Goal: Transaction & Acquisition: Purchase product/service

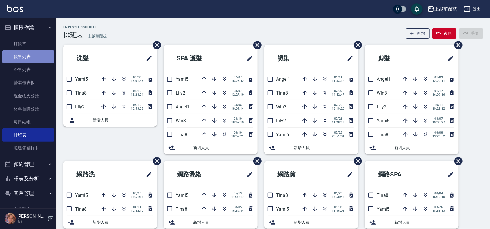
click at [33, 57] on link "帳單列表" at bounding box center [28, 56] width 52 height 13
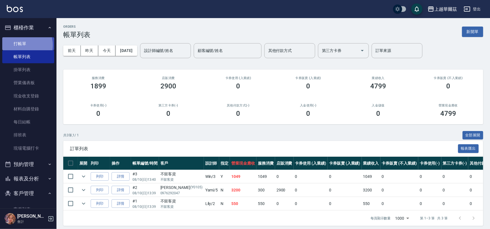
click at [23, 45] on link "打帳單" at bounding box center [28, 43] width 52 height 13
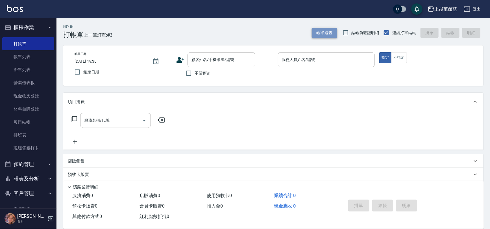
click at [319, 32] on button "帳單速查" at bounding box center [324, 33] width 25 height 10
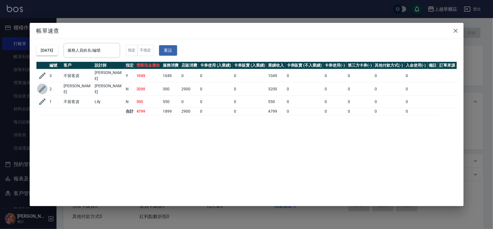
click at [42, 88] on icon "button" at bounding box center [42, 89] width 6 height 6
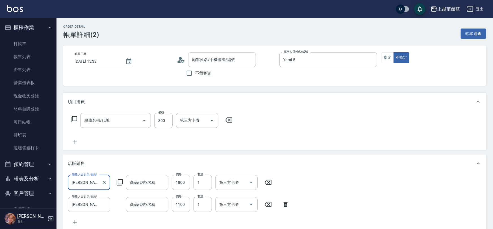
type input "2025/08/10 13:39"
type input "Yami-5"
type input "焦糖可可大洗1800"
type input "inebrya 可可焦糖髮膜500ML - 1100"
type input "[PERSON_NAME]/0976292047/Y0105"
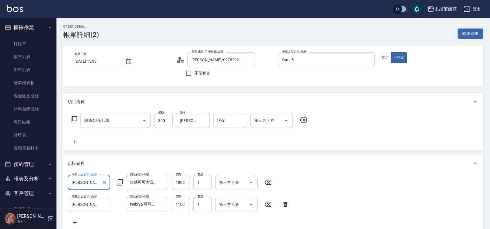
type input "洗髮300(101)"
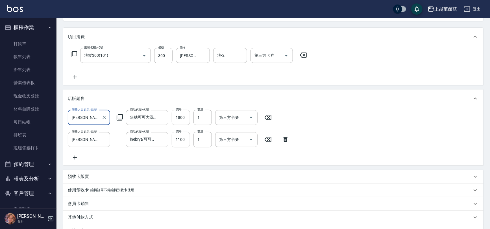
scroll to position [138, 0]
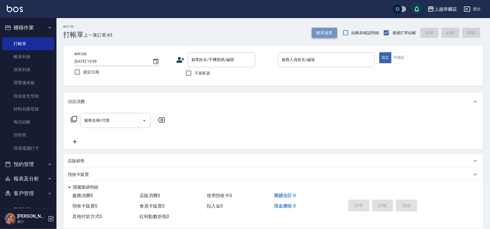
click at [329, 35] on button "帳單速查" at bounding box center [324, 33] width 25 height 10
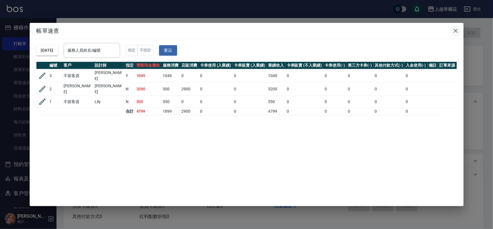
click at [458, 31] on icon "button" at bounding box center [455, 30] width 7 height 7
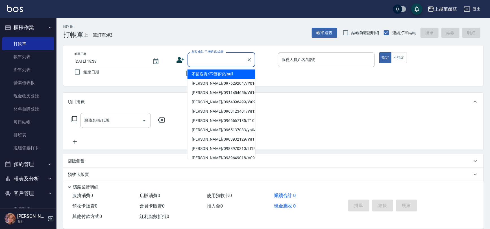
click at [198, 59] on input "顧客姓名/手機號碼/編號" at bounding box center [217, 60] width 54 height 10
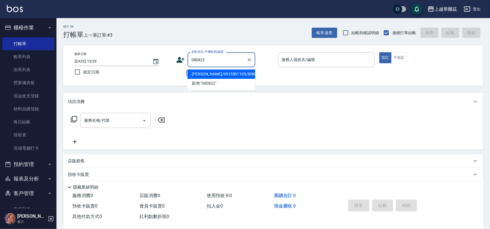
click at [209, 72] on li "[PERSON_NAME]/0935501105/li080822" at bounding box center [221, 73] width 68 height 9
click at [130, 119] on input "服務名稱/代號" at bounding box center [111, 120] width 57 height 10
type input "[PERSON_NAME]/0935501105/li080822"
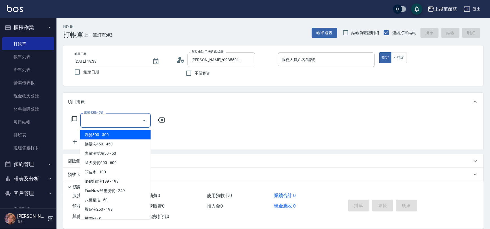
type input "Lily-2"
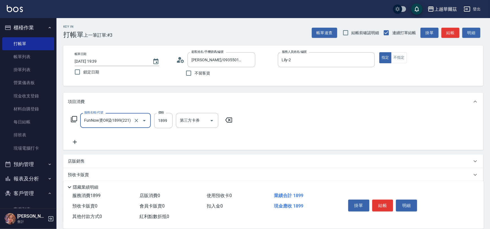
type input "FunNow燙OR染1899(221)"
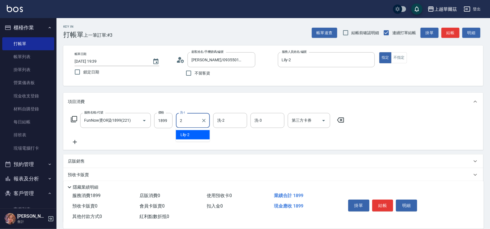
type input "Lily-2"
click at [136, 118] on icon "Clear" at bounding box center [137, 121] width 6 height 6
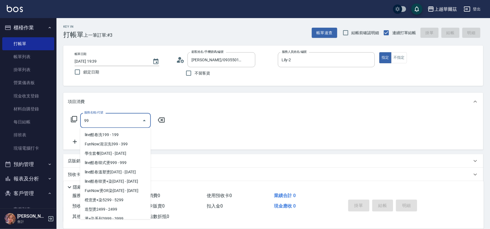
scroll to position [292, 0]
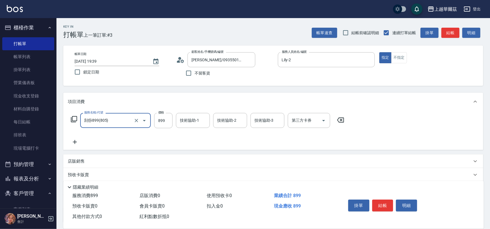
type input "刮痧899(805)"
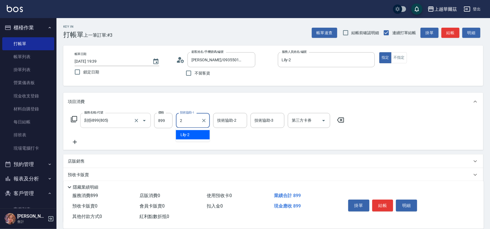
type input "Lily-2"
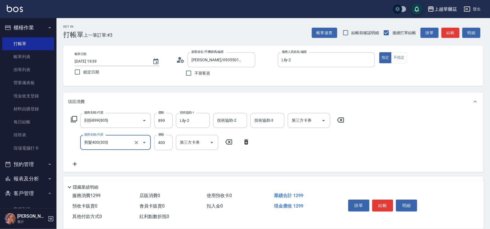
type input "剪髮400(303)"
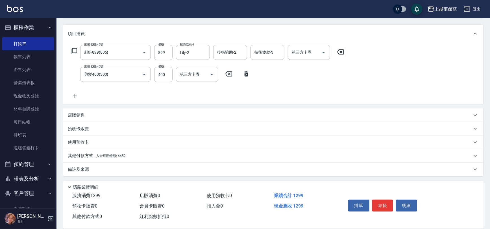
click at [138, 153] on div "其他付款方式 入金可用餘額: 4452" at bounding box center [270, 156] width 404 height 6
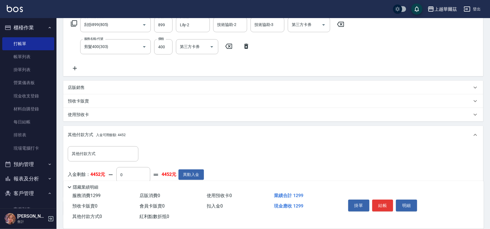
scroll to position [135, 0]
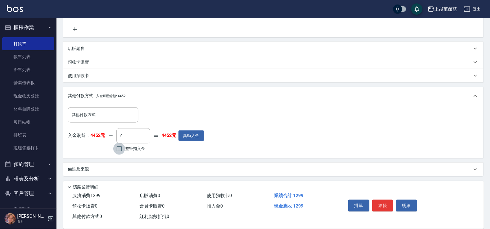
click at [120, 147] on input "整筆扣入金" at bounding box center [119, 149] width 12 height 12
checkbox input "true"
type input "1299"
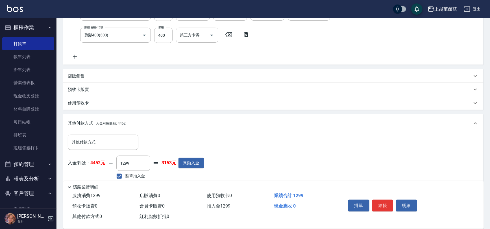
scroll to position [0, 0]
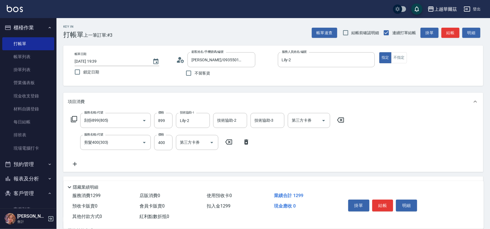
click at [75, 164] on icon at bounding box center [75, 164] width 4 height 4
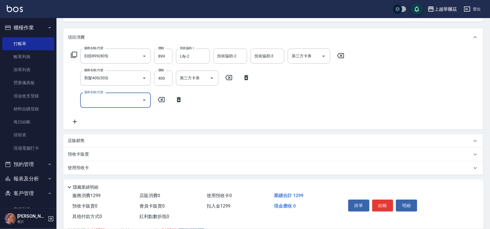
scroll to position [74, 0]
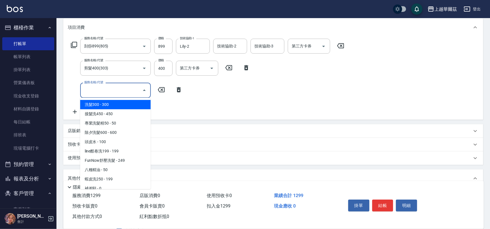
click at [104, 93] on input "服務名稱/代號" at bounding box center [111, 90] width 57 height 10
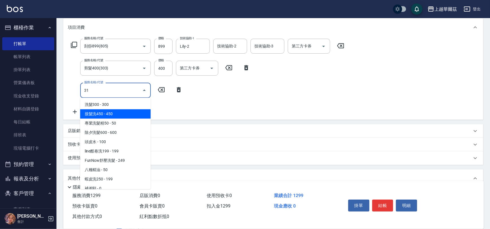
type input "310"
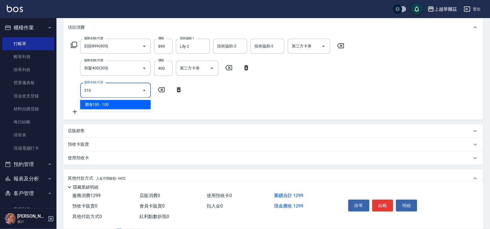
type input "0"
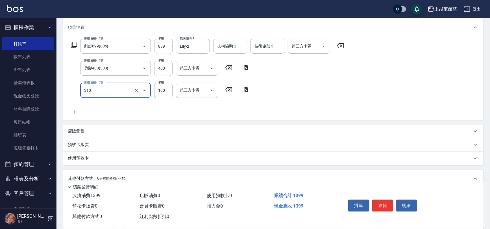
type input "瀏海100(310)"
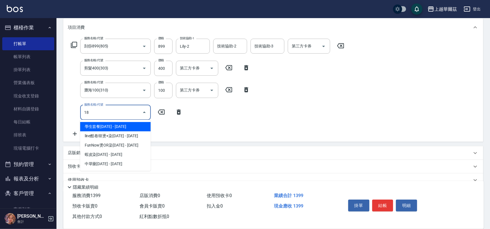
type input "1"
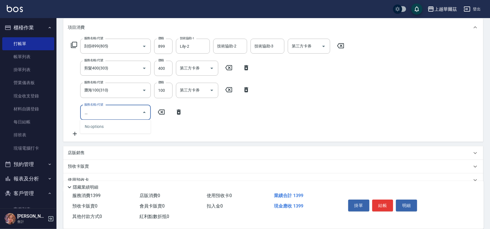
type input "虎"
type input "胡"
type input "死海礦泥單次1500(813)"
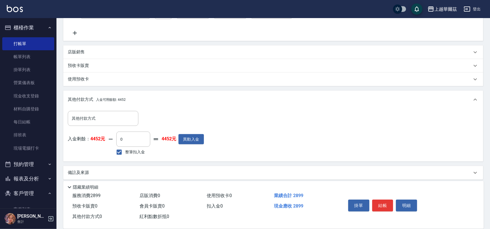
scroll to position [179, 0]
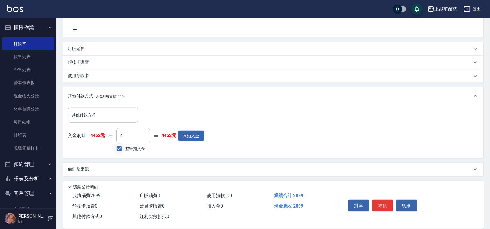
click at [120, 148] on input "整筆扣入金" at bounding box center [119, 149] width 12 height 12
checkbox input "true"
type input "2899"
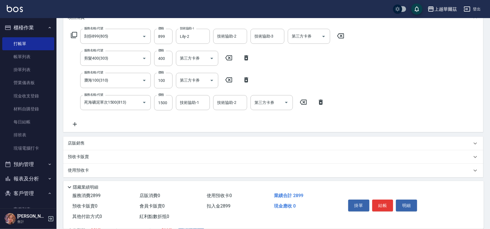
scroll to position [65, 0]
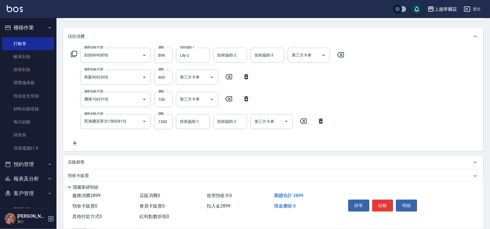
click at [486, 83] on div "Key In 打帳單 上一筆訂單:#3 帳單速查 結帳前確認明細 連續打單結帳 掛單 結帳 明細 帳單日期 2025/08/10 19:39 鎖定日期 顧客姓…" at bounding box center [272, 148] width 433 height 390
click at [163, 122] on input "1500" at bounding box center [163, 121] width 18 height 15
type input "1899"
type input "0"
type input "1899"
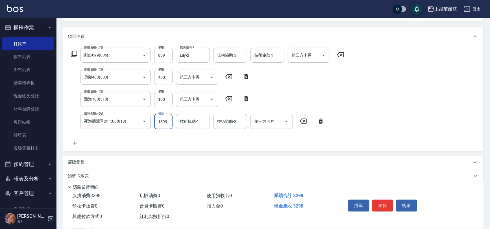
click at [191, 120] on div "技術協助-1 技術協助-1" at bounding box center [193, 121] width 34 height 15
type input "[PERSON_NAME]-8"
type input "Sandy-27"
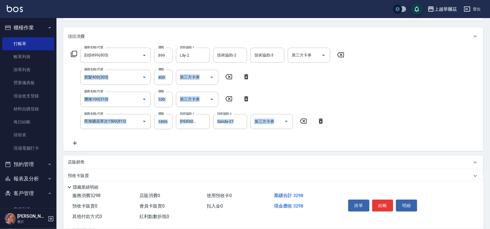
drag, startPoint x: 489, startPoint y: 100, endPoint x: 492, endPoint y: 191, distance: 91.0
click at [489, 191] on html "上越華爾茲 登出 櫃檯作業 打帳單 帳單列表 掛單列表 營業儀表板 現金收支登錄 材料自購登錄 每日結帳 排班表 現場電腦打卡 預約管理 預約管理 單日預約紀…" at bounding box center [245, 139] width 490 height 408
click at [456, 104] on div "服務名稱/代號 刮痧899(805) 服務名稱/代號 價格 899 價格 技術協助-1 Lily-2 技術協助-1 技術協助-2 技術協助-2 技術協助-3 …" at bounding box center [273, 98] width 420 height 106
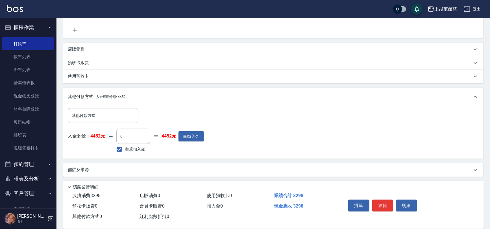
scroll to position [179, 0]
click at [121, 147] on input "整筆扣入金" at bounding box center [119, 149] width 12 height 12
checkbox input "true"
type input "3298"
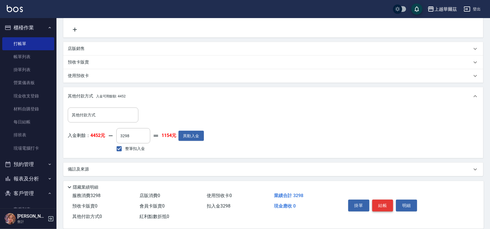
click at [387, 206] on button "結帳" at bounding box center [382, 206] width 21 height 12
type input "2025/08/10 19:55"
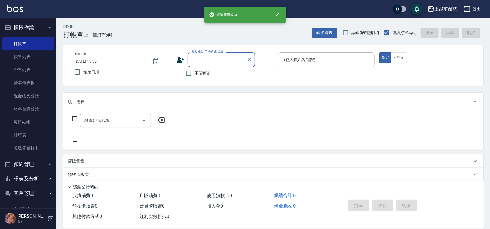
scroll to position [0, 0]
click at [189, 75] on input "不留客資" at bounding box center [189, 73] width 12 height 12
checkbox input "true"
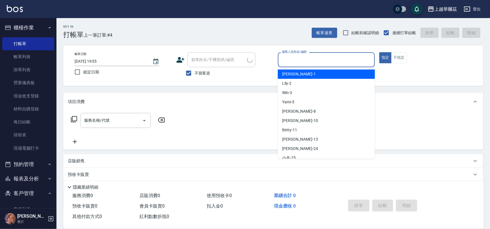
click at [302, 60] on input "服務人員姓名/編號" at bounding box center [326, 60] width 92 height 10
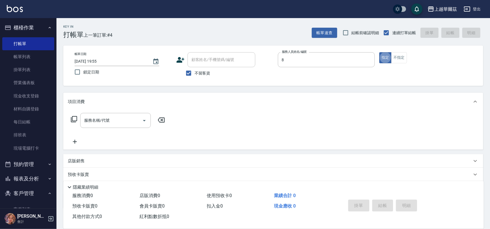
type input "[PERSON_NAME]-8"
type button "true"
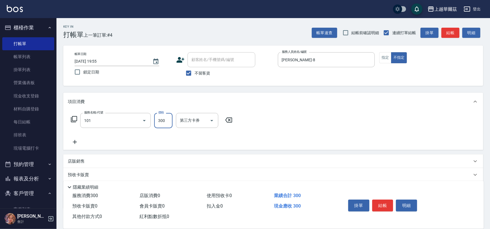
type input "洗髮300(101)"
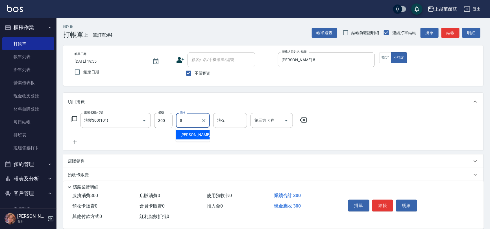
type input "[PERSON_NAME]-8"
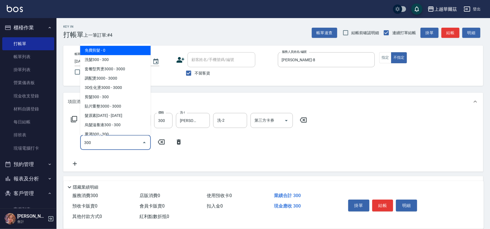
scroll to position [4, 0]
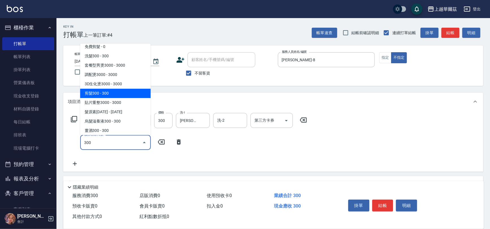
type input "剪髮300(305)"
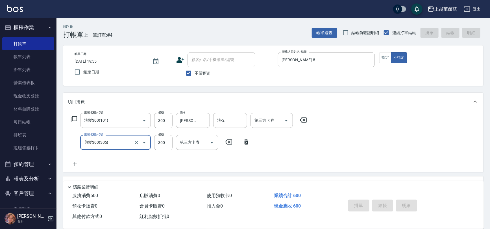
drag, startPoint x: 489, startPoint y: 35, endPoint x: 492, endPoint y: 93, distance: 58.6
click at [489, 89] on html "上越華爾茲 登出 櫃檯作業 打帳單 帳單列表 掛單列表 營業儀表板 現金收支登錄 材料自購登錄 每日結帳 排班表 現場電腦打卡 預約管理 預約管理 單日預約紀…" at bounding box center [245, 142] width 490 height 284
type input "2025/08/10 19:56"
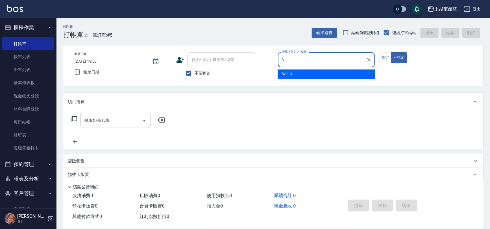
type input "3"
type button "false"
type input "Win-3"
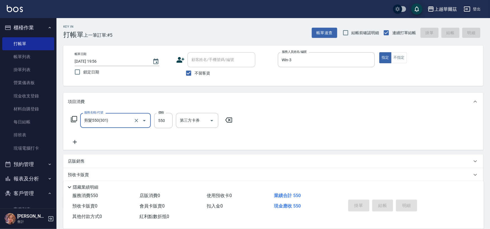
type input "剪髮550(301)"
type input "2025/08/10 19:57"
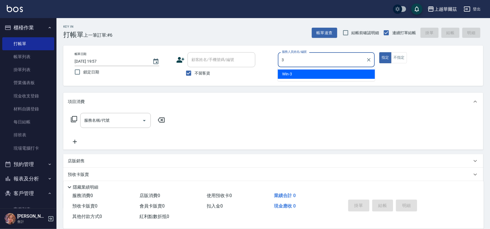
type input "Win-3"
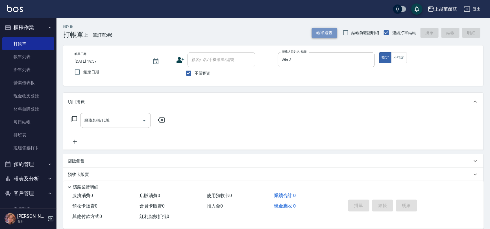
click at [324, 34] on button "帳單速查" at bounding box center [324, 33] width 25 height 10
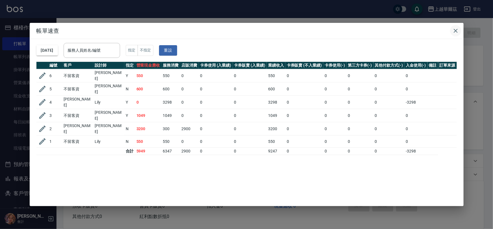
click at [455, 31] on icon "button" at bounding box center [455, 31] width 4 height 4
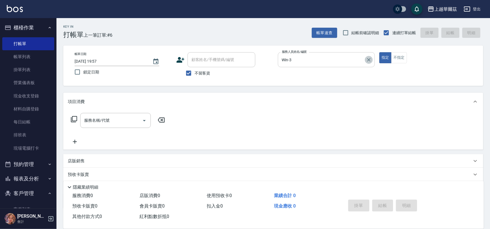
click at [370, 59] on icon "Clear" at bounding box center [369, 60] width 6 height 6
click at [342, 59] on input "服務人員姓名/編號" at bounding box center [326, 60] width 92 height 10
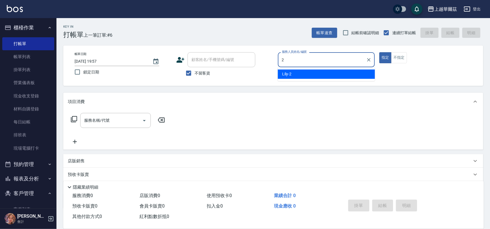
type input "Lily-2"
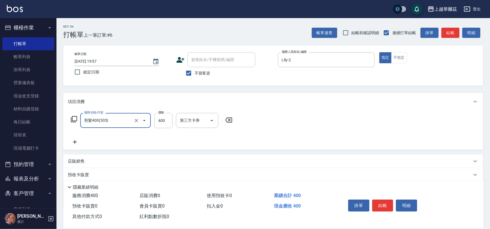
type input "剪髮400(303)"
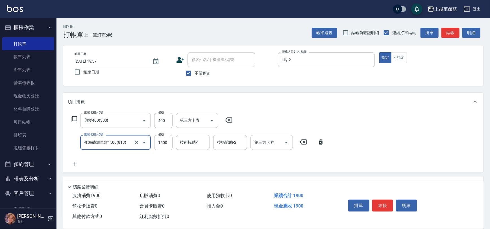
type input "死海礦泥單次1500(813)"
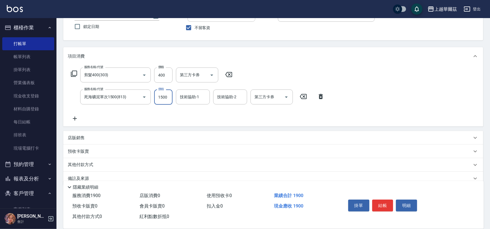
scroll to position [49, 0]
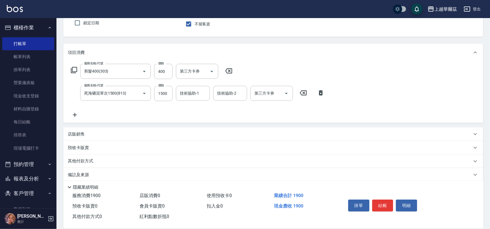
click at [73, 113] on icon at bounding box center [75, 115] width 14 height 7
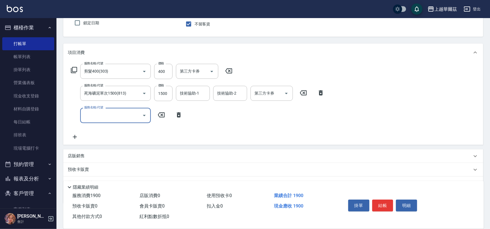
click at [113, 108] on div "服務名稱/代號" at bounding box center [115, 115] width 71 height 15
type input "樓"
type input "鍕"
type input "樓"
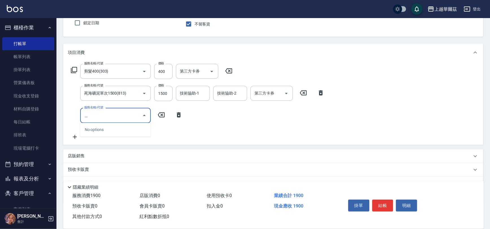
type input "鍕"
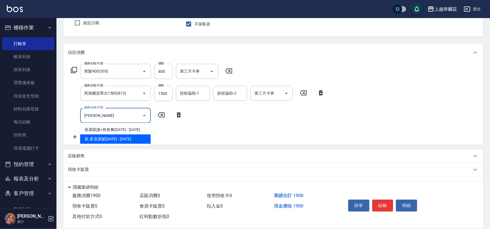
click at [102, 139] on span "新.柔漾護髮[DATE] - [DATE]" at bounding box center [115, 138] width 71 height 9
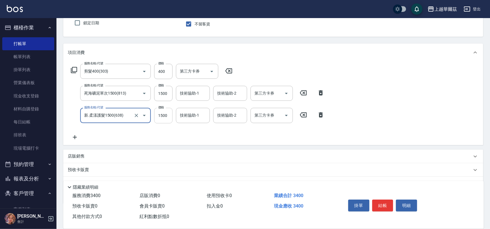
type input "新.柔漾護髮1500(638)"
click at [161, 117] on input "1500" at bounding box center [163, 115] width 18 height 15
type input "1400"
click at [322, 114] on icon at bounding box center [321, 114] width 4 height 5
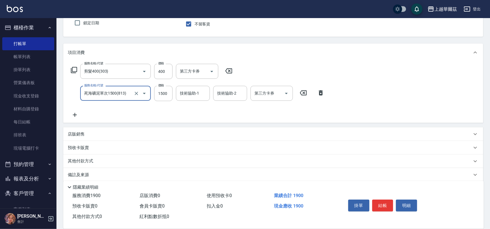
scroll to position [55, 0]
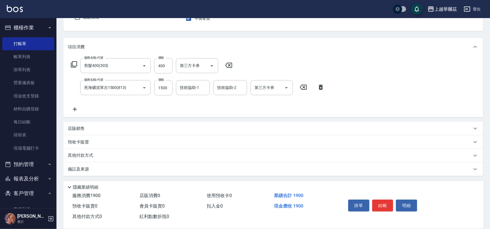
click at [106, 154] on div "其他付款方式" at bounding box center [270, 155] width 404 height 6
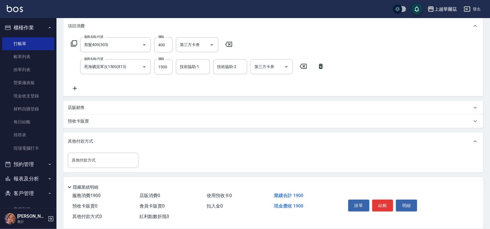
scroll to position [90, 0]
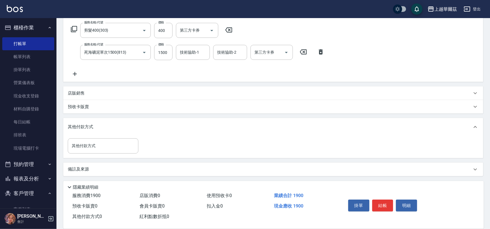
click at [104, 94] on div "店販銷售" at bounding box center [270, 93] width 404 height 6
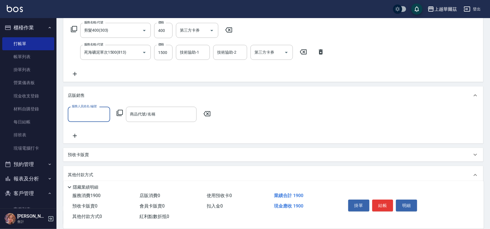
scroll to position [0, 0]
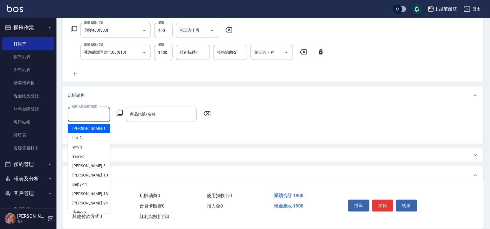
click at [84, 116] on input "服務人員姓名/編號" at bounding box center [88, 114] width 37 height 10
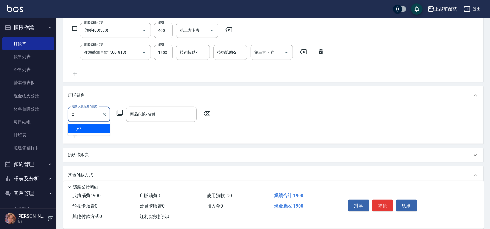
type input "Lily-2"
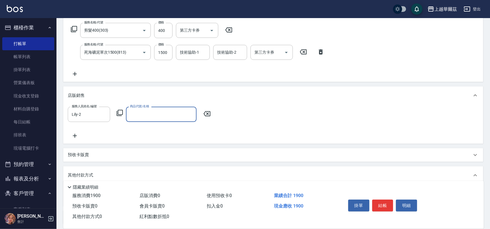
type input "＿"
type input "鍕"
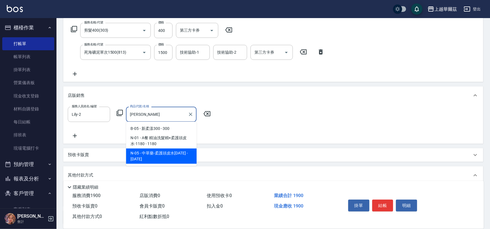
click at [161, 152] on span "N-05 - 中草藥-柔護頭皮水1400 - 1400" at bounding box center [161, 155] width 71 height 15
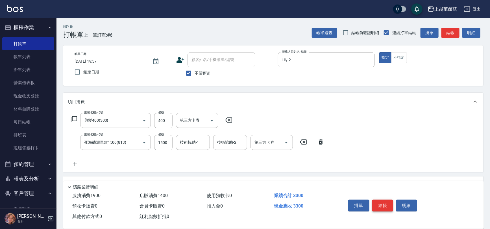
type input "中草藥-柔護頭皮水1400"
click at [390, 204] on button "結帳" at bounding box center [382, 206] width 21 height 12
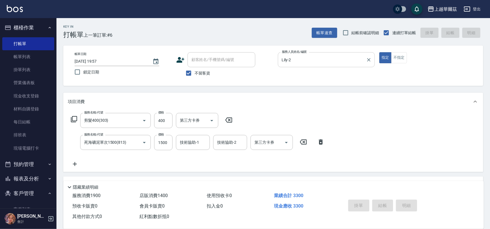
type input "2025/08/10 20:02"
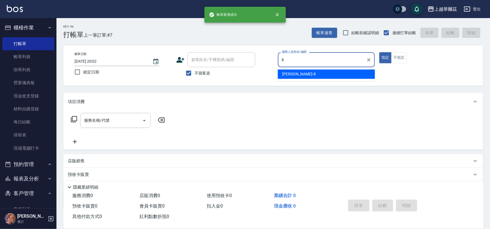
type input "[PERSON_NAME]-8"
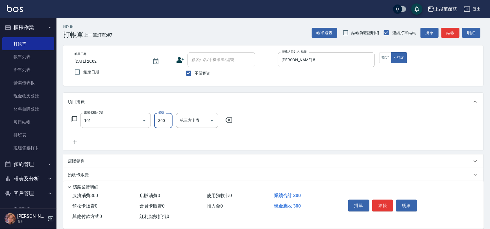
type input "洗髮300(101)"
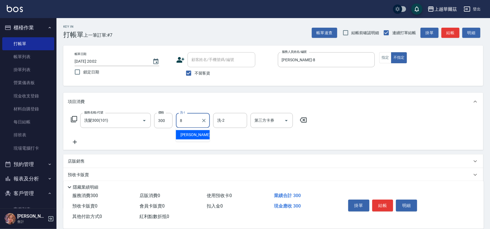
type input "[PERSON_NAME]-8"
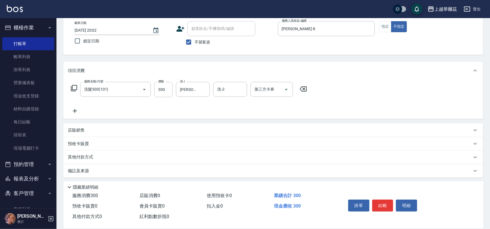
scroll to position [33, 0]
click at [96, 128] on div "店販銷售" at bounding box center [270, 129] width 404 height 6
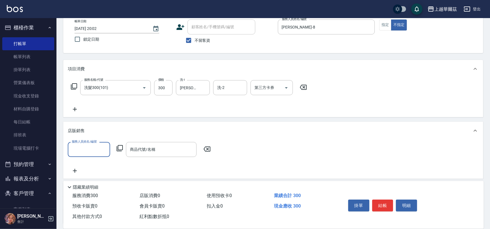
scroll to position [2, 0]
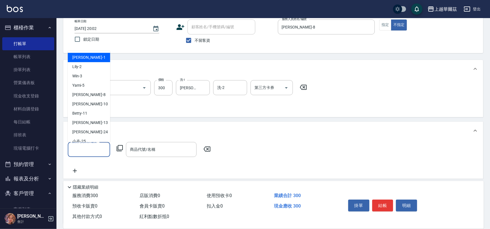
click at [75, 148] on input "服務人員姓名/編號" at bounding box center [88, 150] width 37 height 10
type input "[PERSON_NAME]-8"
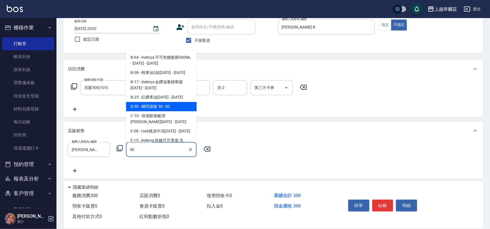
type input "瞬間護髮 50"
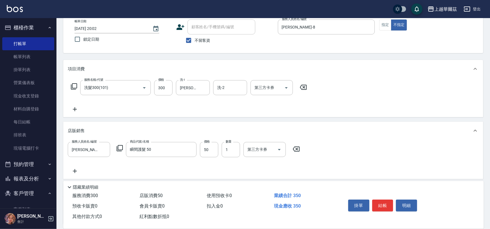
click at [74, 108] on icon at bounding box center [75, 109] width 14 height 7
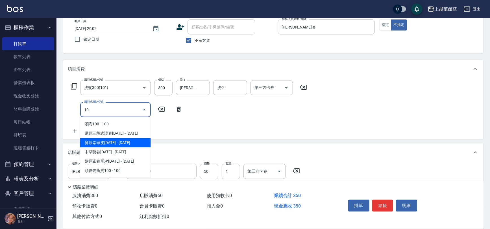
type input "1"
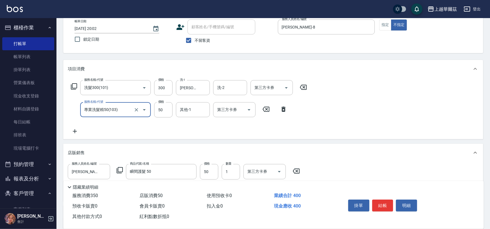
type input "專業洗髮精50(103)"
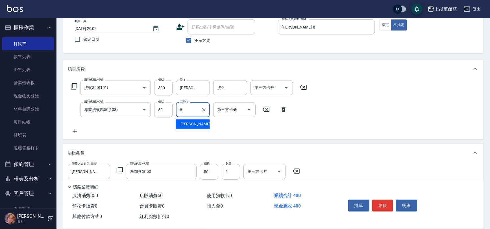
type input "[PERSON_NAME]-8"
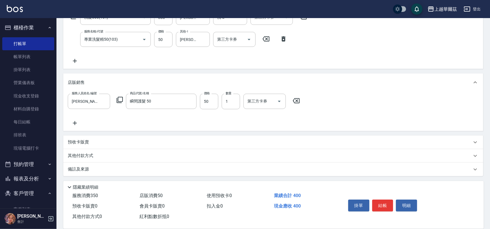
click at [354, 100] on div "服務人員姓名/編號 Tina-8 服務人員姓名/編號 商品代號/名稱 瞬間護髮 50 商品代號/名稱 價格 50 價格 數量 1 數量 第三方卡券 第三方卡券" at bounding box center [273, 110] width 411 height 32
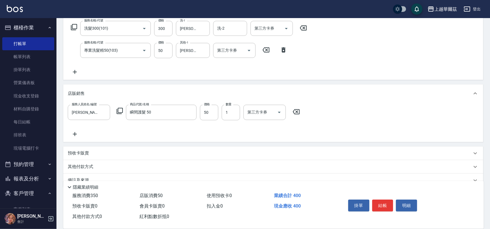
scroll to position [40, 0]
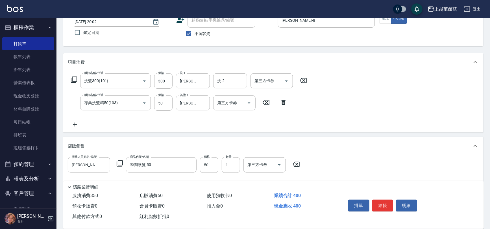
click at [295, 162] on icon at bounding box center [296, 164] width 14 height 7
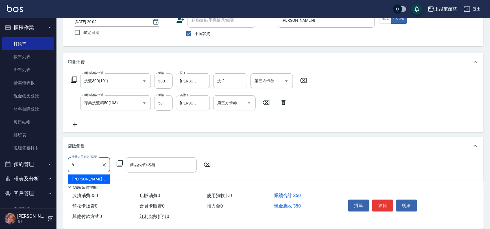
type input "[PERSON_NAME]-8"
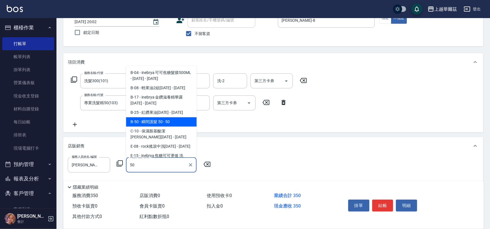
type input "瞬間護髮 50"
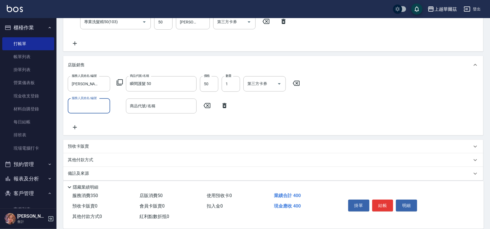
scroll to position [125, 0]
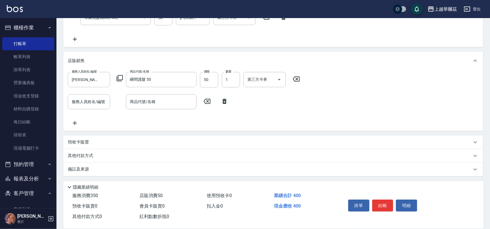
click at [223, 101] on icon at bounding box center [224, 101] width 4 height 5
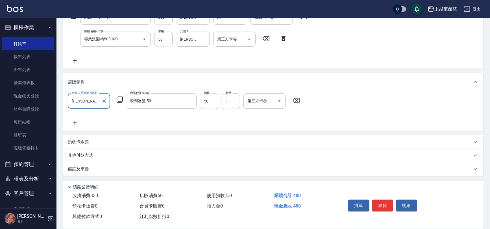
scroll to position [103, 0]
click at [289, 102] on icon at bounding box center [296, 100] width 14 height 7
click at [296, 99] on div "服務人員姓名/編號 服務人員姓名/編號 商品代號/名稱 商品代號/名稱" at bounding box center [273, 110] width 411 height 32
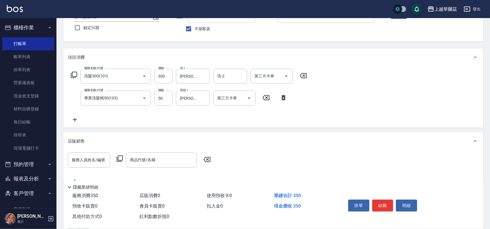
scroll to position [0, 0]
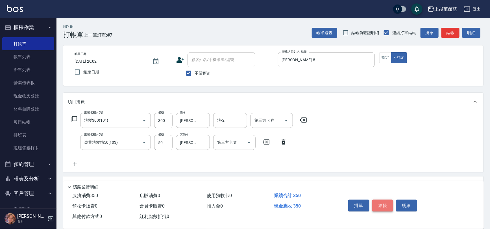
click at [383, 205] on button "結帳" at bounding box center [382, 206] width 21 height 12
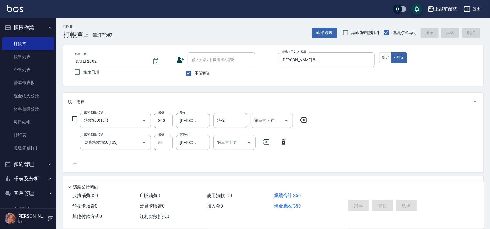
type input "2025/08/10 20:05"
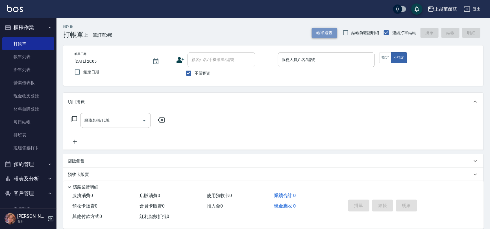
click at [322, 33] on button "帳單速查" at bounding box center [324, 33] width 25 height 10
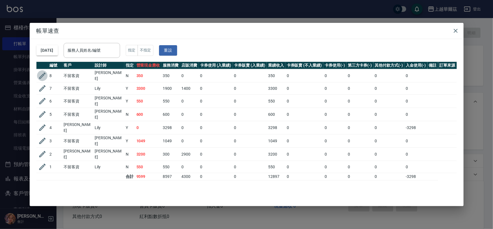
click at [42, 75] on icon "button" at bounding box center [42, 75] width 8 height 8
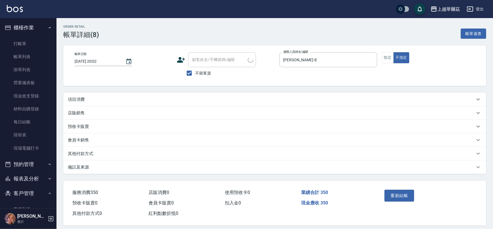
type input "2025/08/10 20:02"
checkbox input "true"
type input "[PERSON_NAME]-8"
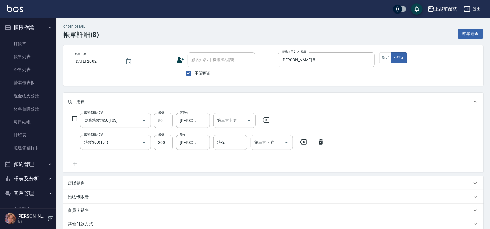
type input "專業洗髮精50(103)"
type input "洗髮300(101)"
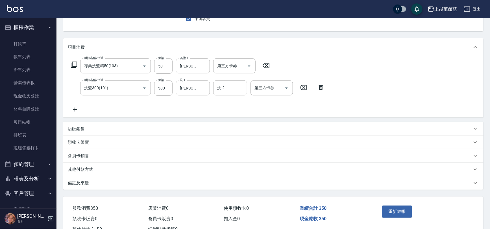
scroll to position [75, 0]
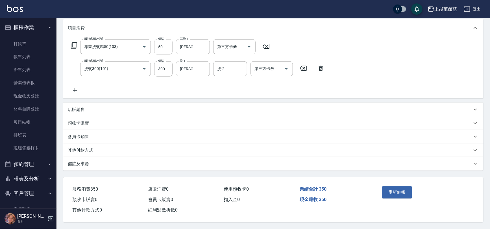
click at [165, 45] on input "50" at bounding box center [163, 46] width 18 height 15
type input "100"
click at [84, 109] on p "店販銷售" at bounding box center [76, 110] width 17 height 6
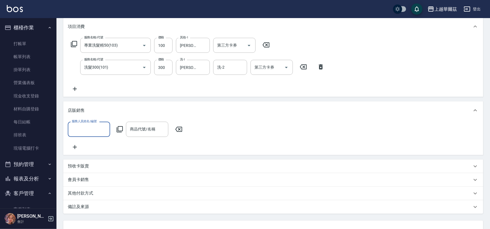
scroll to position [0, 0]
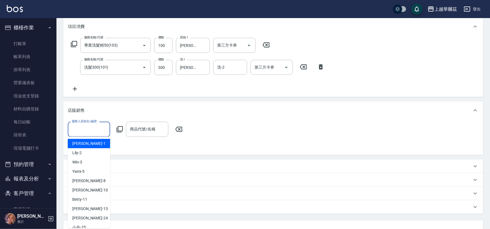
click at [96, 130] on input "服務人員姓名/編號" at bounding box center [88, 129] width 37 height 10
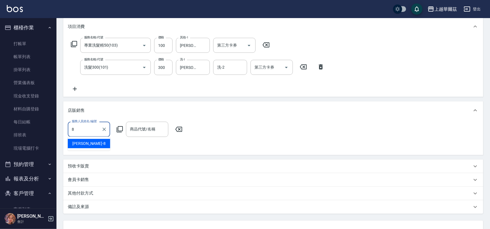
type input "[PERSON_NAME]-8"
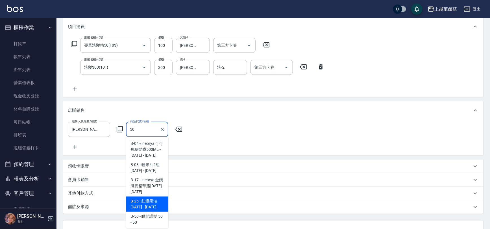
scroll to position [5, 0]
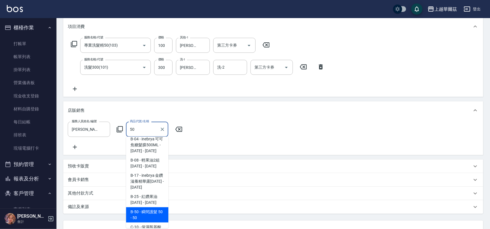
type input "瞬間護髮 50"
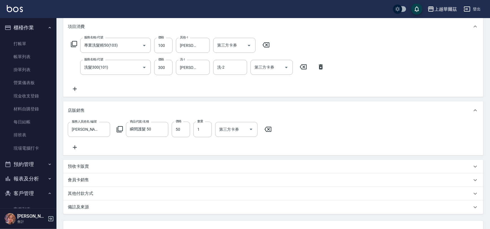
scroll to position [124, 0]
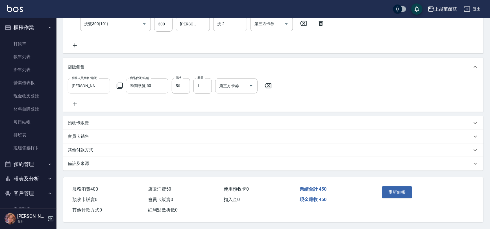
click at [405, 188] on button "重新結帳" at bounding box center [397, 192] width 30 height 12
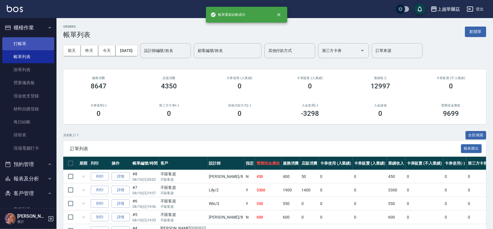
click at [34, 45] on link "打帳單" at bounding box center [28, 43] width 52 height 13
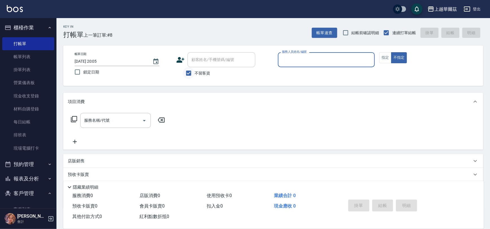
click at [188, 73] on input "不留客資" at bounding box center [189, 73] width 12 height 12
checkbox input "false"
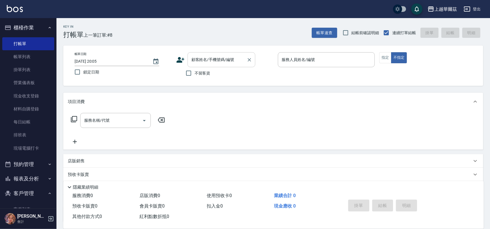
click at [206, 58] on div "顧客姓名/手機號碼/編號 顧客姓名/手機號碼/編號" at bounding box center [221, 59] width 68 height 15
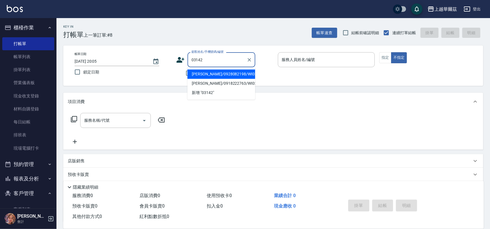
click at [248, 74] on li "[PERSON_NAME]/0928082198/WI03142" at bounding box center [221, 73] width 68 height 9
type input "[PERSON_NAME]/0928082198/WI03142"
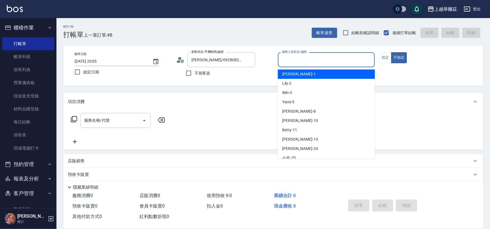
click at [294, 59] on input "服務人員姓名/編號" at bounding box center [326, 60] width 92 height 10
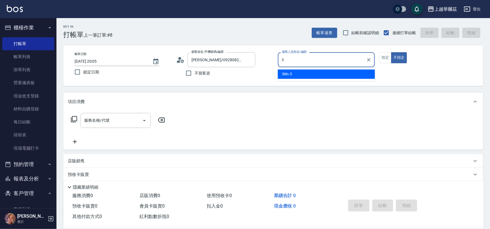
type input "3"
type button "false"
type input "Win-3"
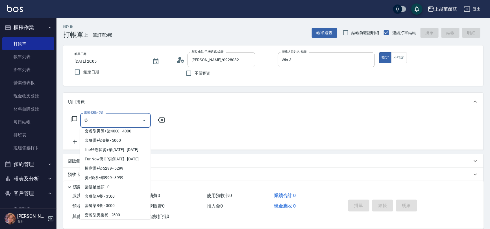
scroll to position [23, 0]
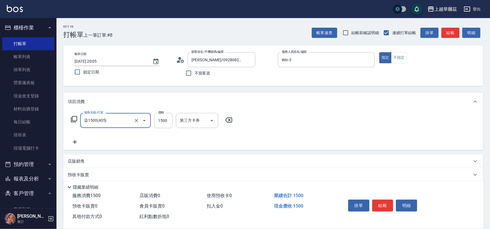
type input "染1500(405)"
type input "3000"
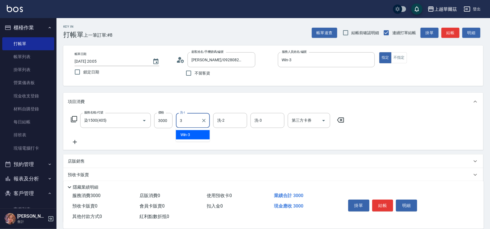
type input "Win-3"
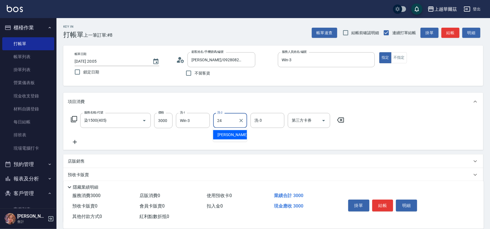
type input "[PERSON_NAME]-24"
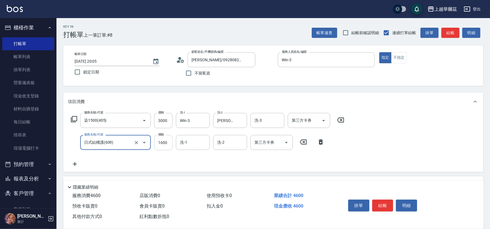
type input "日式結構護(609)"
drag, startPoint x: 164, startPoint y: 143, endPoint x: 307, endPoint y: 123, distance: 144.2
click at [164, 143] on input "1600" at bounding box center [163, 142] width 18 height 15
type input "1700"
drag, startPoint x: 191, startPoint y: 143, endPoint x: 390, endPoint y: 175, distance: 201.1
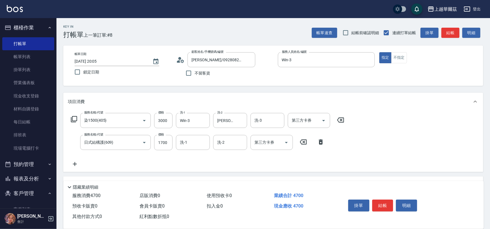
click at [191, 143] on input "洗-1" at bounding box center [192, 142] width 29 height 10
type input "Sandy-27"
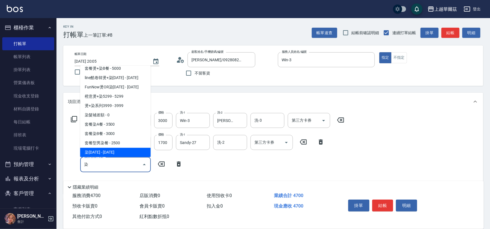
scroll to position [32, 0]
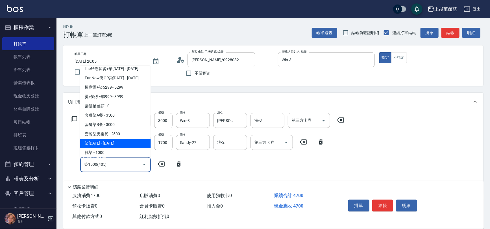
type input "染1500(405)"
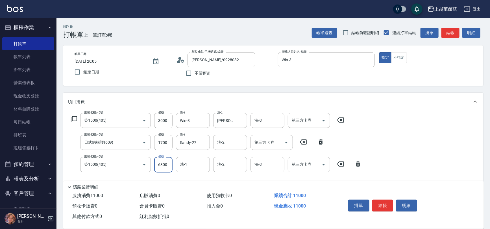
type input "6300"
type input "Win-3"
type input "Sandy-27"
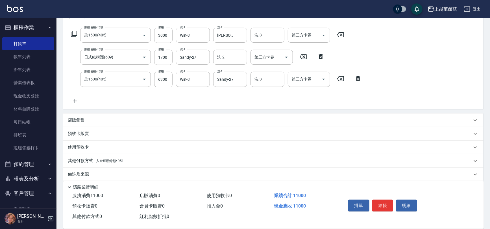
scroll to position [90, 0]
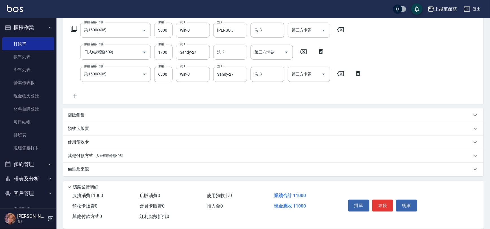
click at [138, 150] on div "其他付款方式 入金可用餘額: 951" at bounding box center [273, 156] width 420 height 14
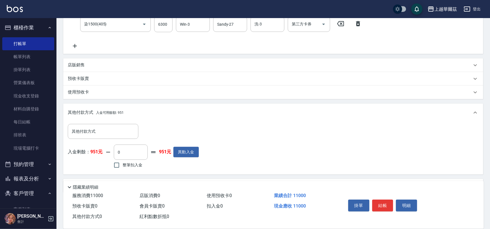
scroll to position [152, 0]
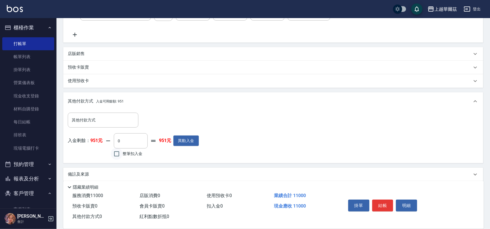
click at [116, 155] on input "整筆扣入金" at bounding box center [117, 154] width 12 height 12
checkbox input "true"
type input "951"
click at [383, 206] on button "結帳" at bounding box center [382, 206] width 21 height 12
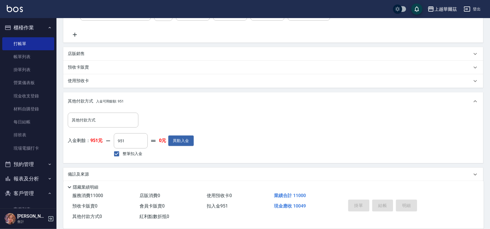
type input "2025/08/10 20:21"
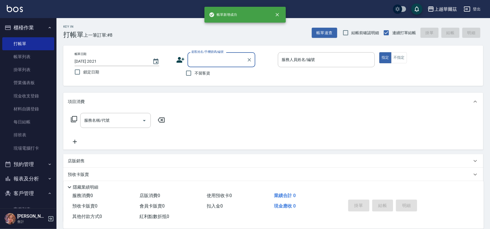
scroll to position [0, 0]
click at [191, 72] on input "不留客資" at bounding box center [189, 73] width 12 height 12
checkbox input "true"
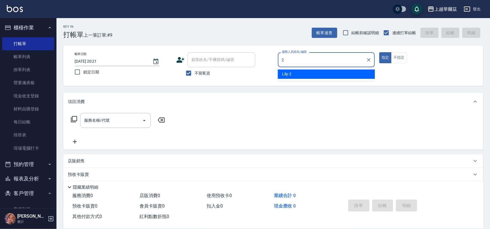
type input "Lily-2"
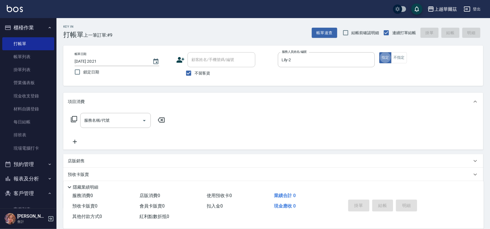
type button "true"
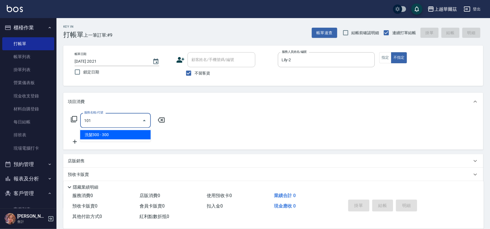
type input "洗髮300(101)"
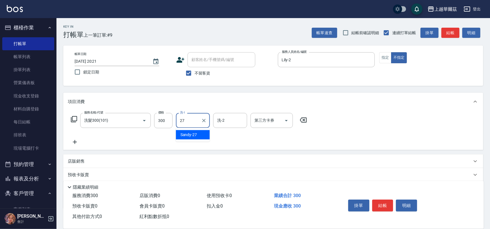
type input "Sandy-27"
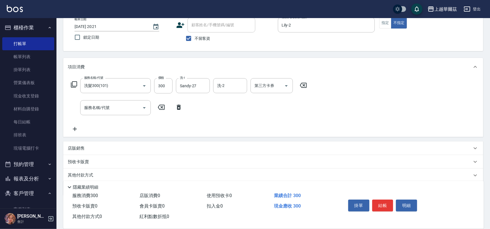
scroll to position [45, 0]
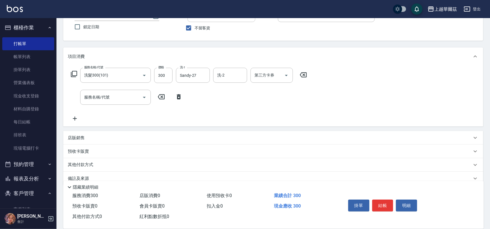
click at [181, 140] on div "店販銷售" at bounding box center [270, 138] width 404 height 6
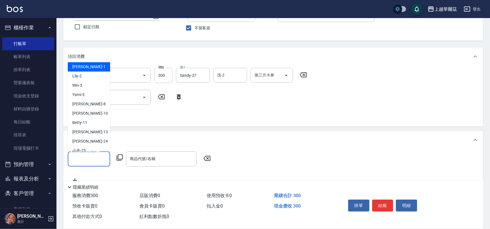
click at [104, 157] on input "服務人員姓名/編號" at bounding box center [88, 159] width 37 height 10
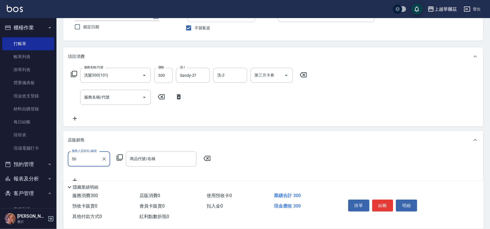
type input "5"
type input "Sandy-27"
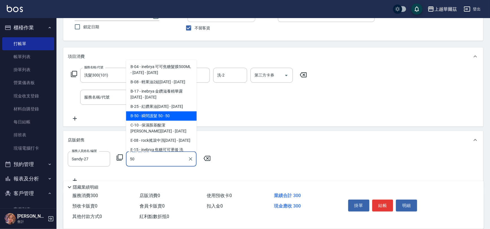
type input "瞬間護髮 50"
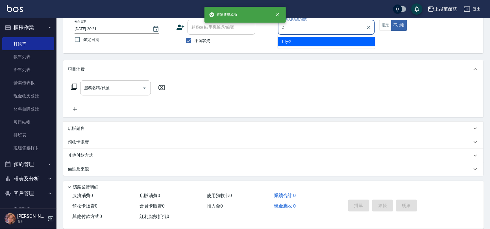
type input "Lily-2"
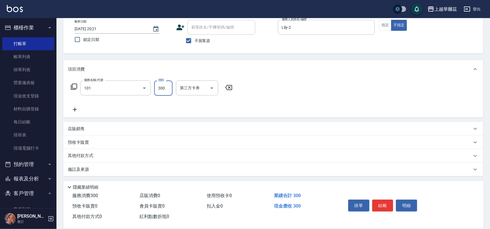
type input "洗髮300(101)"
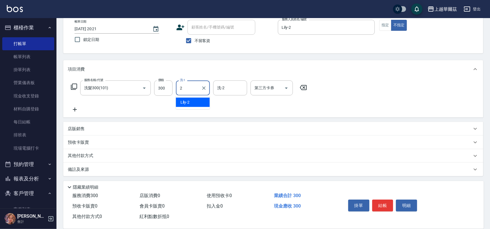
type input "Lily-2"
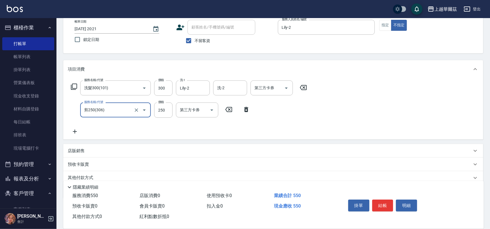
type input "剪250(306)"
click at [131, 149] on div "店販銷售" at bounding box center [270, 151] width 404 height 6
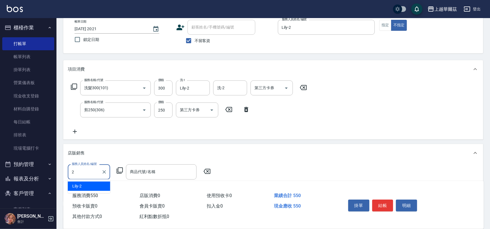
type input "Lily-2"
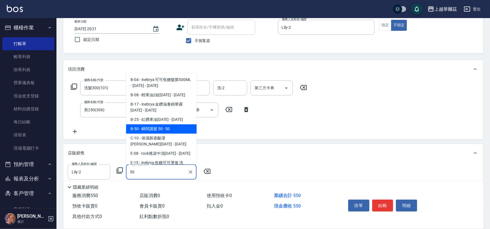
type input "瞬間護髮 50"
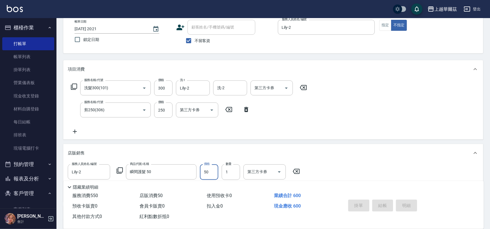
type input "2025/08/10 20:22"
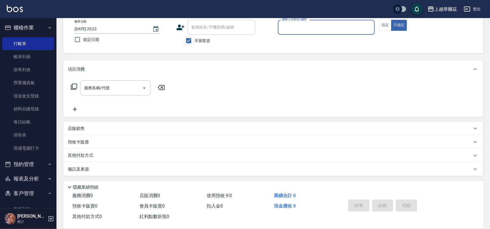
click at [186, 40] on input "不留客資" at bounding box center [189, 41] width 12 height 12
checkbox input "false"
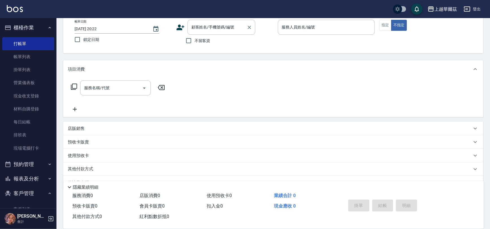
click at [200, 26] on div "顧客姓名/手機號碼/編號 顧客姓名/手機號碼/編號" at bounding box center [221, 27] width 68 height 15
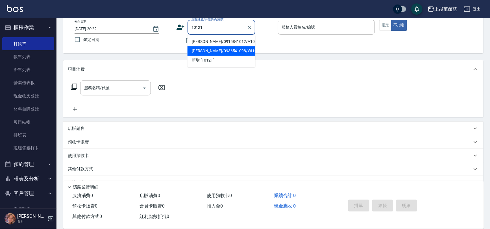
click at [229, 53] on li "張崴傑/0936541098/WI101211" at bounding box center [221, 50] width 68 height 9
type input "張崴傑/0936541098/WI101211"
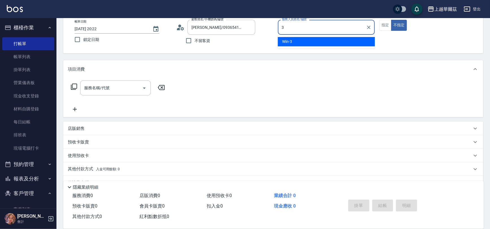
type input "Win-3"
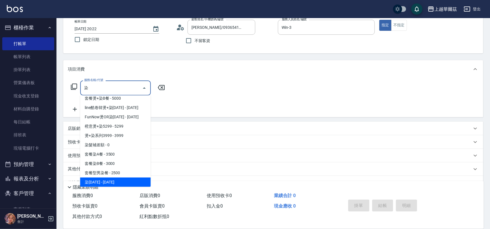
scroll to position [32, 0]
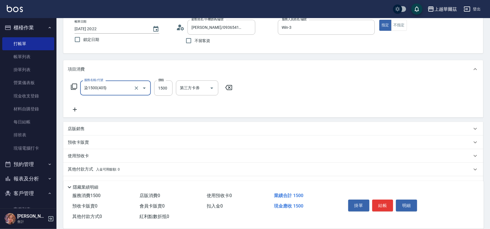
type input "染1500(405)"
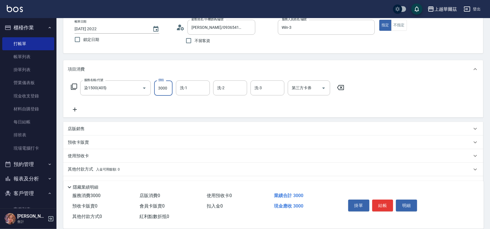
type input "3000"
type input "Win-3"
type input "Sandy-27"
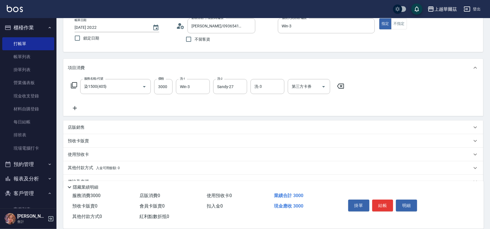
scroll to position [46, 0]
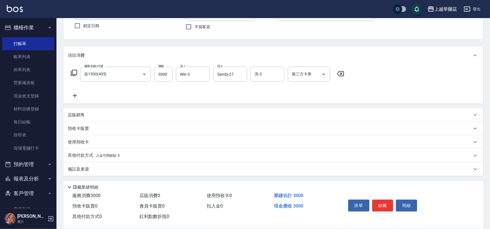
click at [132, 153] on div "其他付款方式 入金可用餘額: 0" at bounding box center [270, 155] width 404 height 6
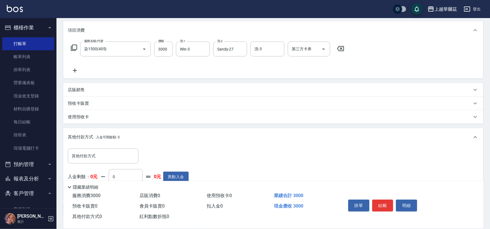
scroll to position [105, 0]
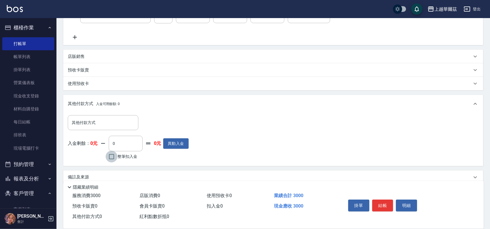
click at [114, 156] on input "整筆扣入金" at bounding box center [112, 157] width 12 height 12
checkbox input "true"
drag, startPoint x: 266, startPoint y: 125, endPoint x: 267, endPoint y: 120, distance: 5.1
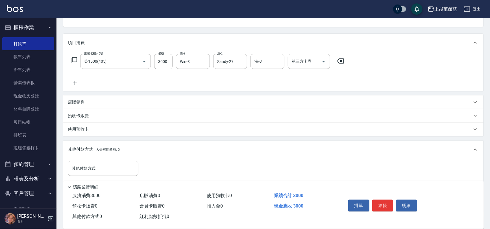
scroll to position [0, 0]
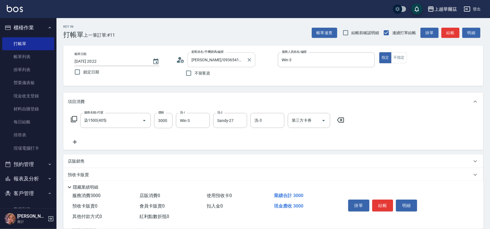
drag, startPoint x: 222, startPoint y: 65, endPoint x: 242, endPoint y: 54, distance: 22.1
click at [223, 65] on div "張崴傑/0936541098/WI101211 顧客姓名/手機號碼/編號" at bounding box center [221, 59] width 68 height 15
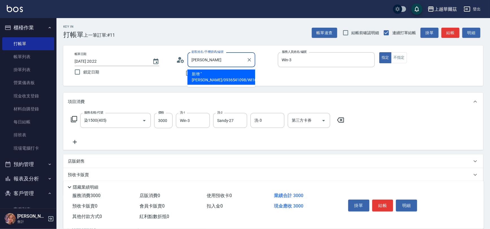
type input "張"
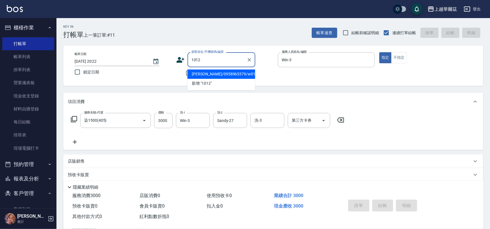
type input "10121"
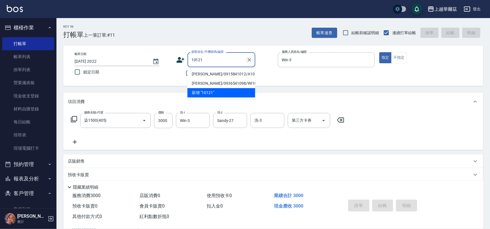
click at [249, 59] on icon "Clear" at bounding box center [249, 59] width 3 height 3
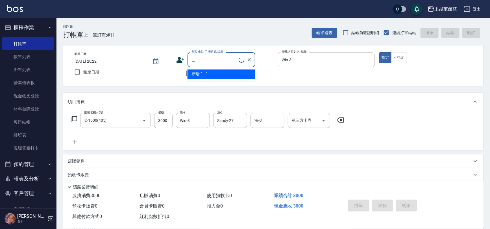
type input "游"
type input "[PERSON_NAME]/0932030955/WI101121"
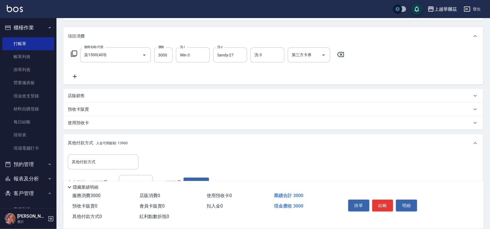
scroll to position [113, 0]
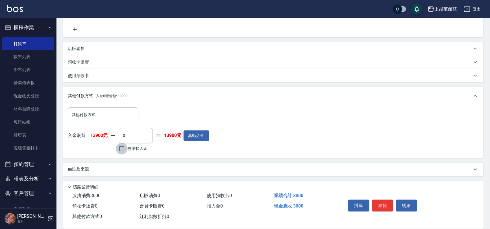
click at [124, 150] on input "整筆扣入金" at bounding box center [122, 149] width 12 height 12
checkbox input "true"
type input "3000"
click at [384, 205] on button "結帳" at bounding box center [382, 206] width 21 height 12
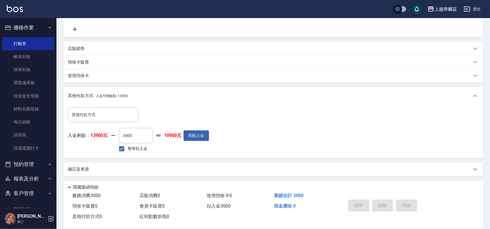
type input "2025/08/10 20:25"
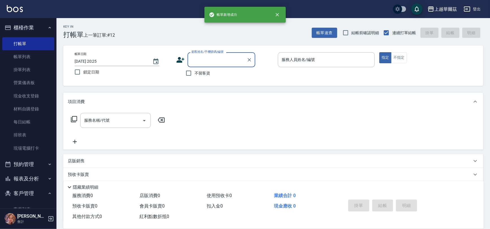
scroll to position [0, 0]
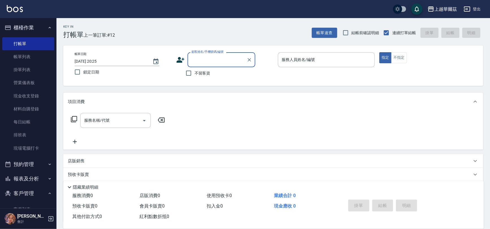
click at [322, 27] on div "帳單速查 結帳前確認明細 連續打單結帳 掛單 結帳 明細" at bounding box center [397, 33] width 171 height 12
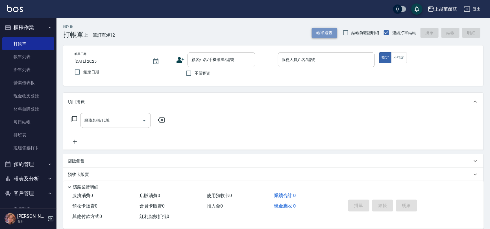
click at [321, 33] on button "帳單速查" at bounding box center [324, 33] width 25 height 10
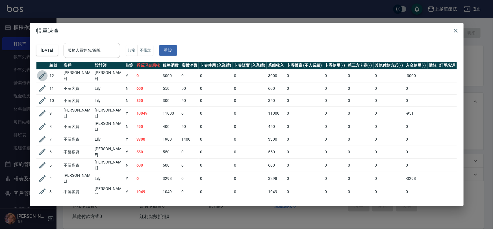
click at [39, 73] on icon "button" at bounding box center [42, 75] width 8 height 8
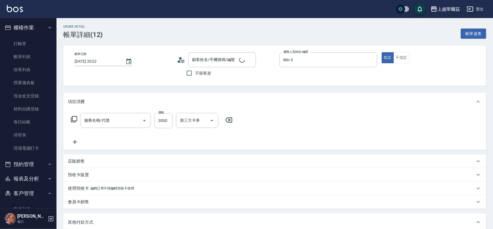
type input "2025/08/10 20:22"
type input "Win-3"
type input "[PERSON_NAME]/0932030955/WI101121"
type input "染1500(405)"
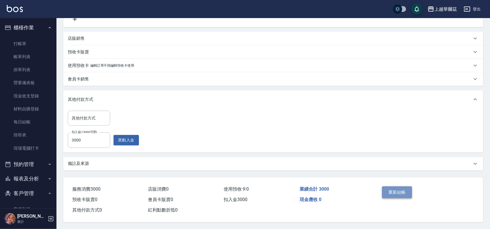
click at [397, 192] on button "重新結帳" at bounding box center [397, 192] width 30 height 12
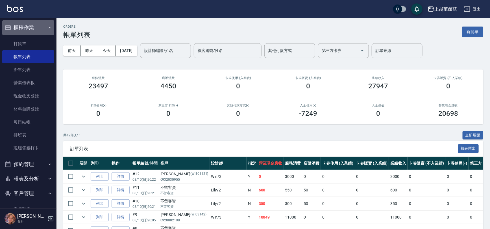
click at [28, 27] on button "櫃檯作業" at bounding box center [28, 27] width 52 height 15
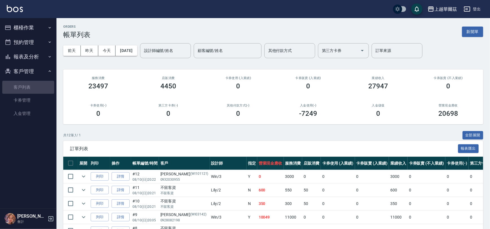
drag, startPoint x: 23, startPoint y: 86, endPoint x: 16, endPoint y: 73, distance: 14.3
click at [22, 85] on link "客戶列表" at bounding box center [28, 87] width 52 height 13
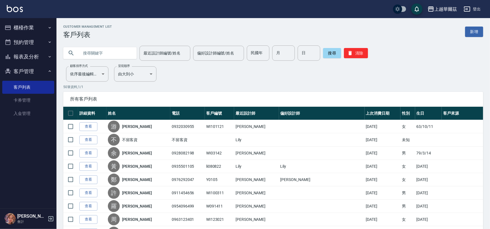
drag, startPoint x: 87, startPoint y: 125, endPoint x: 192, endPoint y: 53, distance: 127.3
click at [88, 125] on link "查看" at bounding box center [88, 126] width 18 height 9
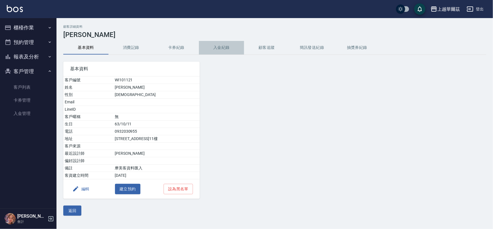
click at [224, 43] on button "入金紀錄" at bounding box center [221, 48] width 45 height 14
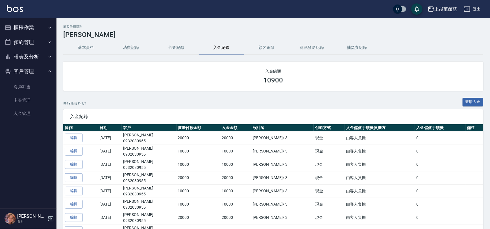
click at [35, 29] on button "櫃檯作業" at bounding box center [28, 27] width 52 height 15
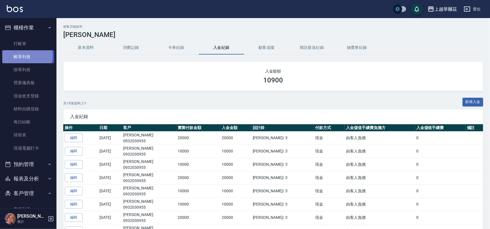
click at [27, 56] on link "帳單列表" at bounding box center [28, 56] width 52 height 13
click at [29, 45] on link "打帳單" at bounding box center [28, 43] width 52 height 13
click at [27, 42] on link "打帳單" at bounding box center [28, 43] width 52 height 13
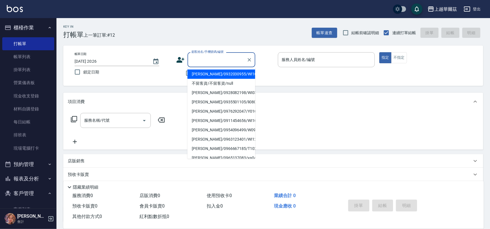
click at [200, 56] on input "顧客姓名/手機號碼/編號" at bounding box center [217, 60] width 54 height 10
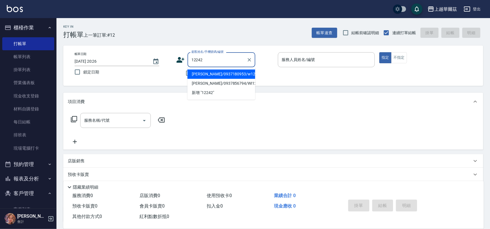
click at [236, 75] on li "[PERSON_NAME]/0937180953/w12242" at bounding box center [221, 73] width 68 height 9
type input "[PERSON_NAME]/0937180953/w12242"
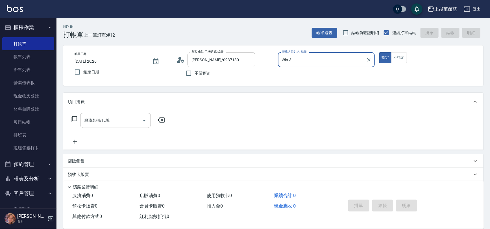
type input "Win-3"
click at [368, 60] on icon "Clear" at bounding box center [368, 59] width 3 height 3
type input "[PERSON_NAME]-8"
type button "true"
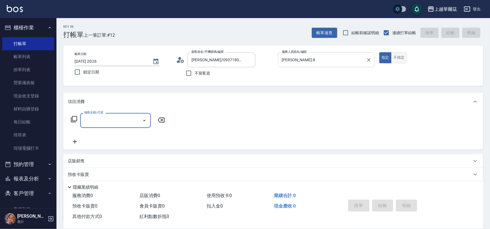
click at [403, 59] on button "不指定" at bounding box center [399, 57] width 16 height 11
click at [109, 123] on input "服務名稱/代號" at bounding box center [111, 120] width 57 height 10
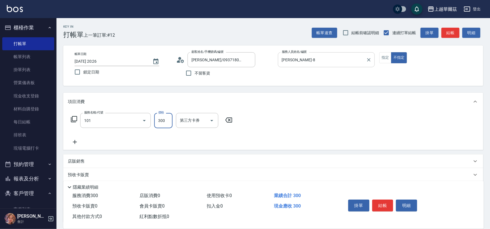
type input "洗髮300(101)"
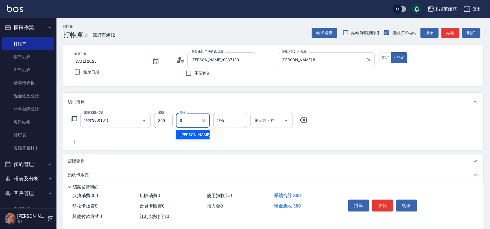
type input "[PERSON_NAME]-8"
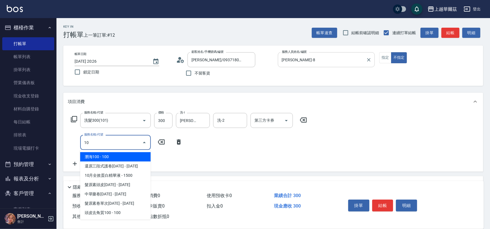
type input "1"
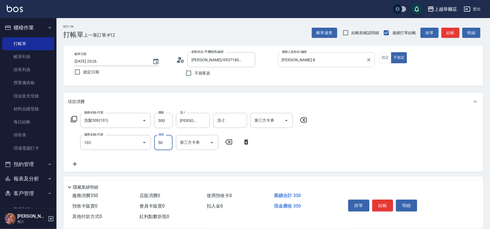
type input "專業洗髮精50(103)"
type input "100"
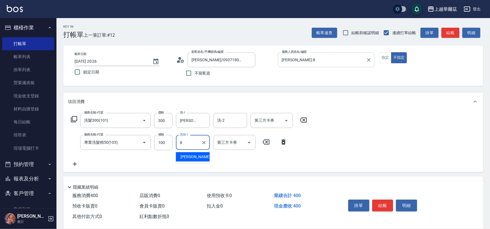
type input "[PERSON_NAME]-8"
drag, startPoint x: 391, startPoint y: 103, endPoint x: 388, endPoint y: 118, distance: 14.9
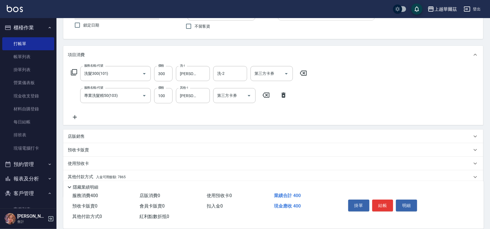
scroll to position [68, 0]
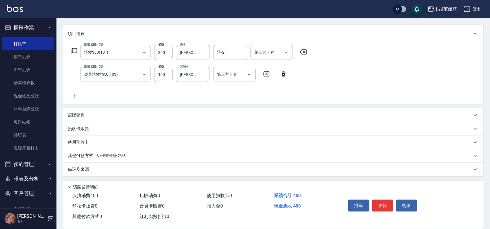
click at [188, 116] on div "店販銷售" at bounding box center [270, 115] width 404 height 6
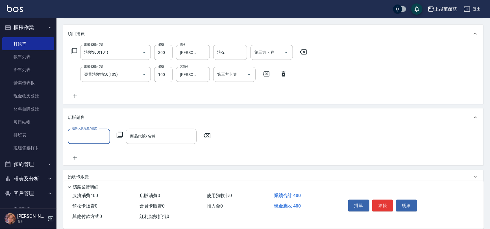
scroll to position [0, 0]
type input "[PERSON_NAME]-8"
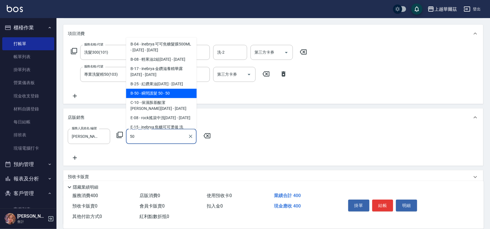
type input "瞬間護髮 50"
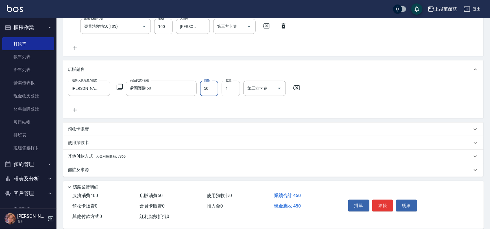
scroll to position [117, 0]
drag, startPoint x: 132, startPoint y: 159, endPoint x: 143, endPoint y: 144, distance: 17.6
click at [134, 158] on div "其他付款方式 入金可用餘額: 7865" at bounding box center [273, 156] width 420 height 14
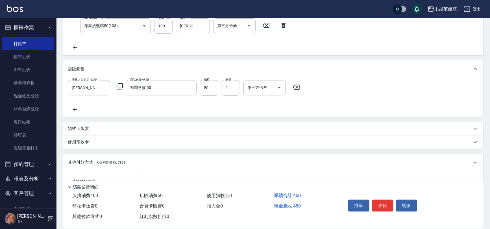
scroll to position [153, 0]
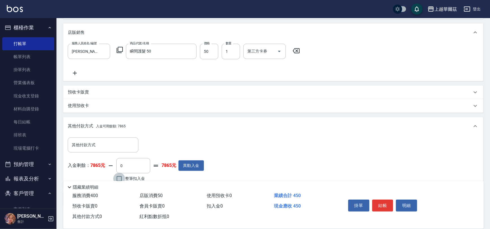
click at [120, 176] on input "整筆扣入金" at bounding box center [119, 179] width 12 height 12
checkbox input "true"
type input "450"
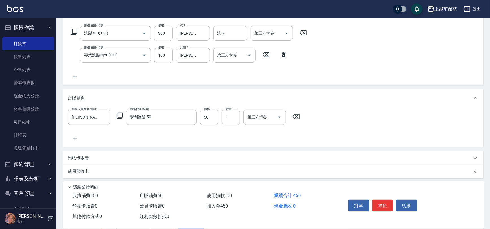
scroll to position [67, 0]
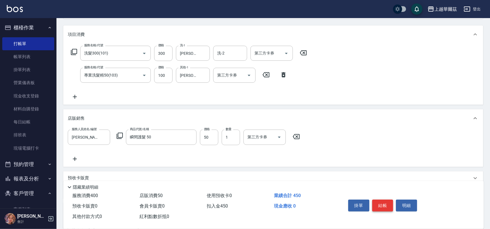
click at [386, 203] on button "結帳" at bounding box center [382, 206] width 21 height 12
type input "2025/08/10 20:27"
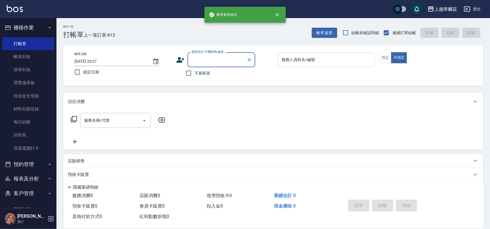
scroll to position [0, 0]
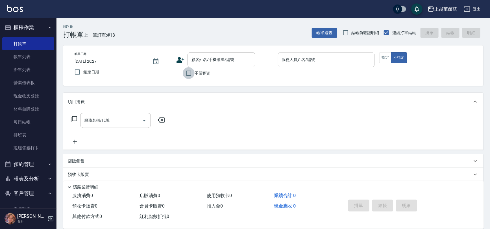
click at [188, 73] on input "不留客資" at bounding box center [189, 73] width 12 height 12
checkbox input "true"
click at [328, 32] on button "帳單速查" at bounding box center [324, 33] width 25 height 10
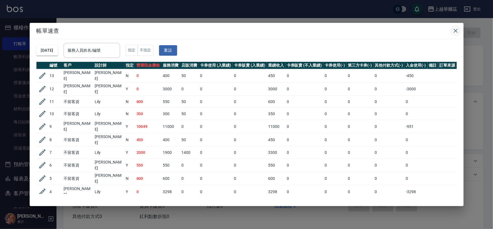
click at [454, 30] on icon "button" at bounding box center [455, 31] width 4 height 4
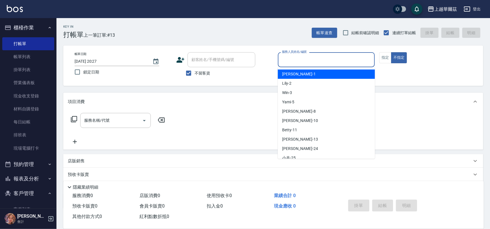
click at [311, 55] on input "服務人員姓名/編號" at bounding box center [326, 60] width 92 height 10
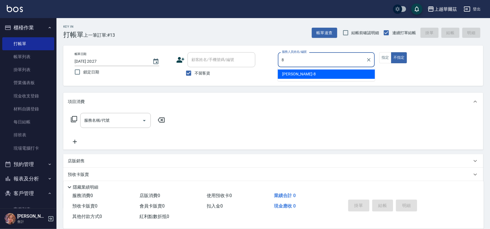
type input "[PERSON_NAME]-8"
type button "false"
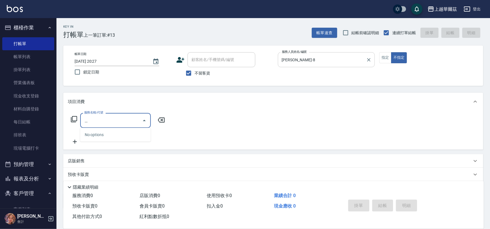
type input "日"
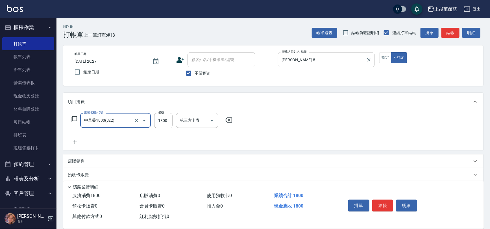
type input "中草藥1800(822)"
type input "2400"
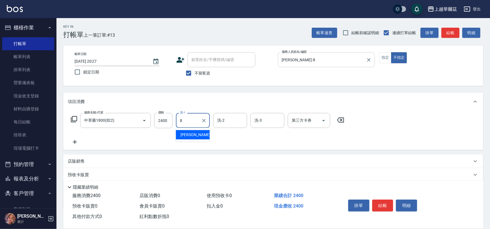
type input "[PERSON_NAME]-8"
click at [387, 206] on button "結帳" at bounding box center [382, 206] width 21 height 12
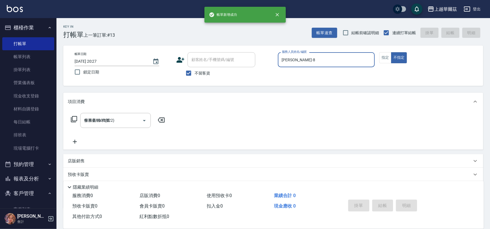
type input "2025/08/10 20:29"
click at [300, 57] on input "服務人員姓名/編號" at bounding box center [326, 60] width 92 height 10
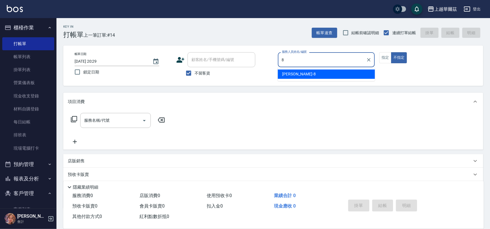
type input "[PERSON_NAME]-8"
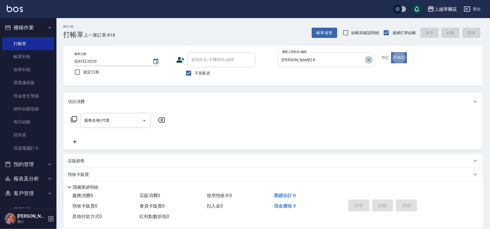
click at [366, 60] on icon "Clear" at bounding box center [369, 60] width 6 height 6
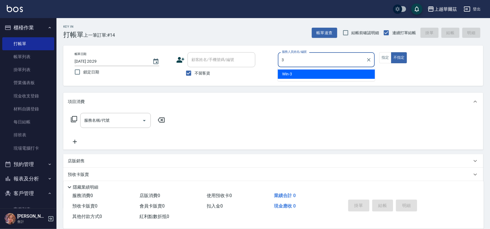
type input "Win-3"
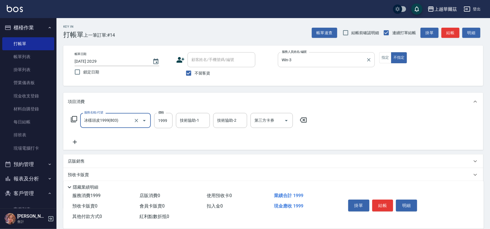
type input "冰樣頭皮1999(803)"
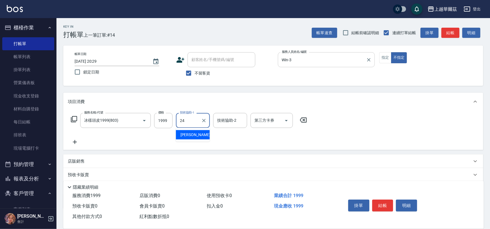
type input "[PERSON_NAME]-24"
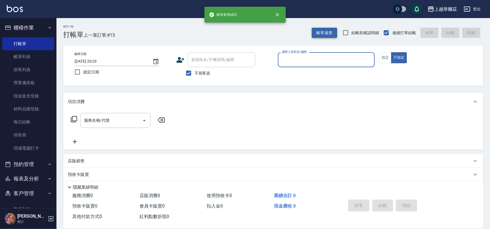
click at [333, 28] on button "帳單速查" at bounding box center [324, 33] width 25 height 10
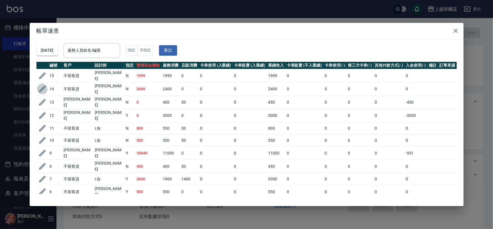
click at [41, 86] on icon "button" at bounding box center [42, 89] width 8 height 8
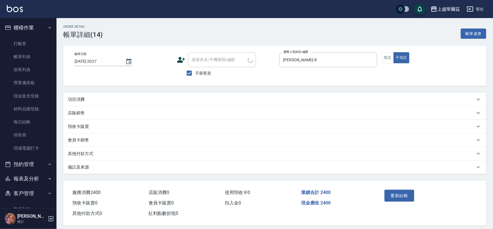
type input "2025/08/10 20:27"
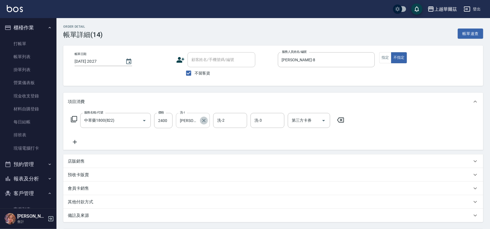
click at [203, 120] on icon "Clear" at bounding box center [204, 121] width 6 height 6
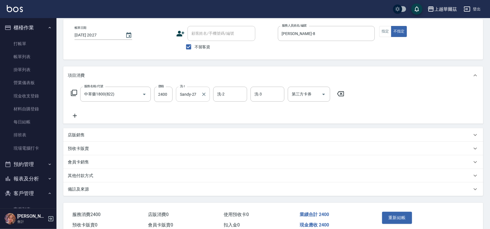
scroll to position [53, 0]
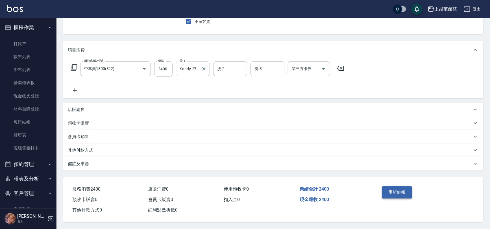
click at [399, 192] on button "重新結帳" at bounding box center [397, 192] width 30 height 12
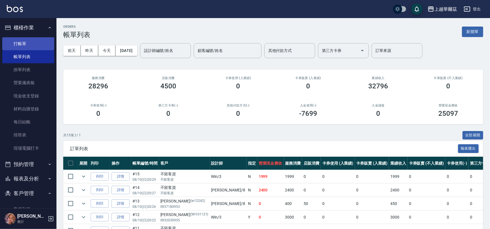
click at [32, 41] on link "打帳單" at bounding box center [28, 43] width 52 height 13
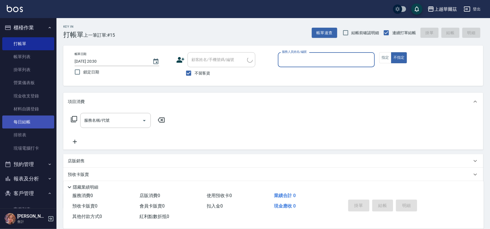
click at [25, 135] on link "排班表" at bounding box center [28, 134] width 52 height 13
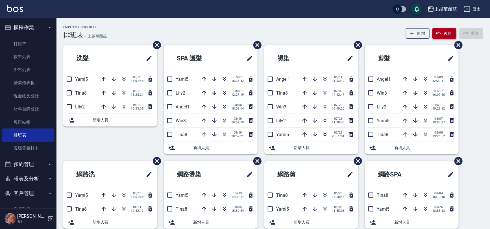
click at [448, 36] on button "復原" at bounding box center [444, 33] width 24 height 10
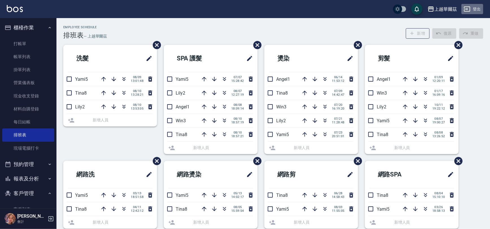
click at [475, 11] on button "登出" at bounding box center [472, 9] width 22 height 10
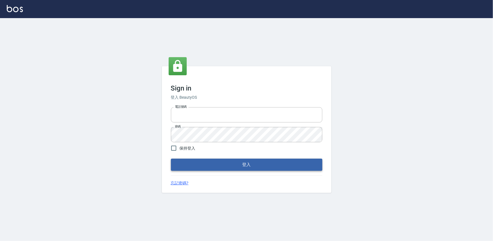
type input "0975575780"
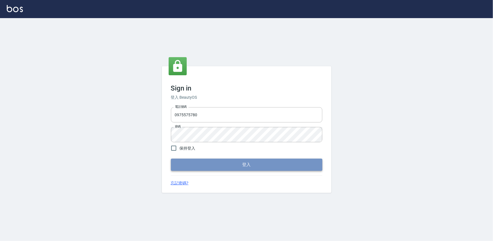
click at [252, 164] on button "登入" at bounding box center [246, 164] width 151 height 12
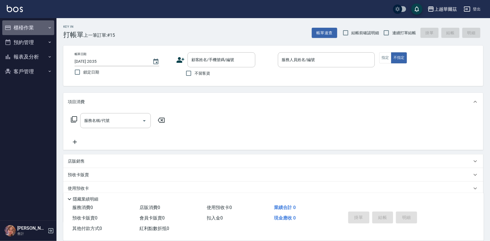
click at [28, 23] on button "櫃檯作業" at bounding box center [28, 27] width 52 height 15
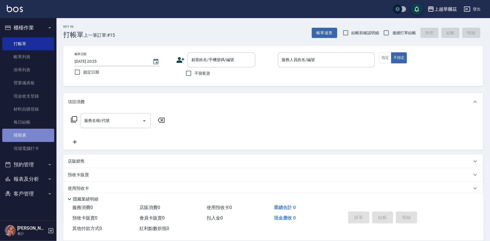
click at [30, 134] on link "排班表" at bounding box center [28, 134] width 52 height 13
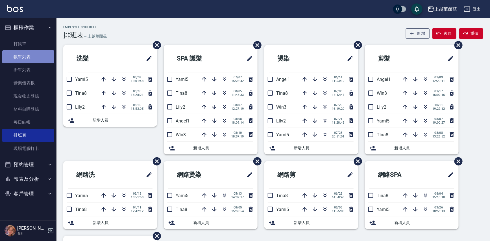
click at [28, 57] on link "帳單列表" at bounding box center [28, 56] width 52 height 13
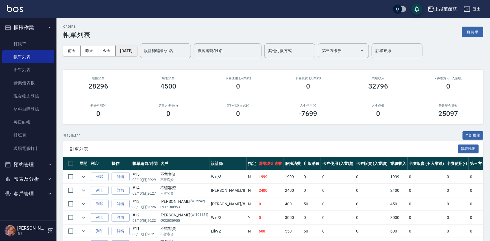
click at [137, 50] on button "[DATE]" at bounding box center [125, 50] width 21 height 10
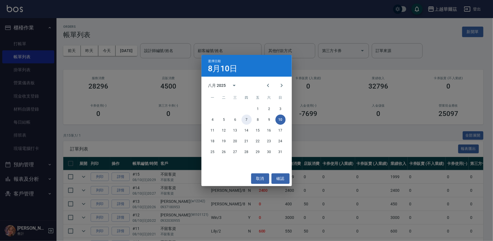
click at [247, 117] on button "7" at bounding box center [246, 119] width 10 height 10
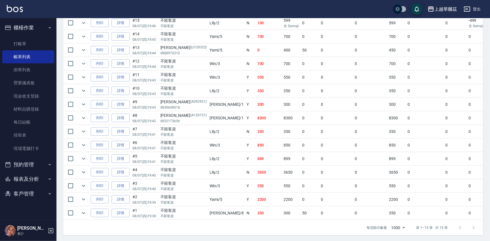
scroll to position [154, 0]
click at [83, 171] on icon "expand row" at bounding box center [83, 171] width 3 height 2
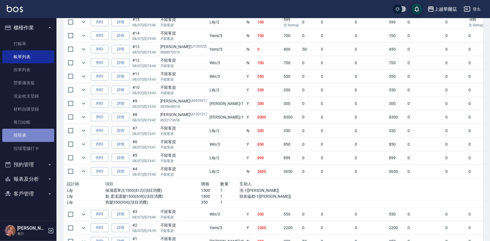
click at [23, 135] on link "排班表" at bounding box center [28, 134] width 52 height 13
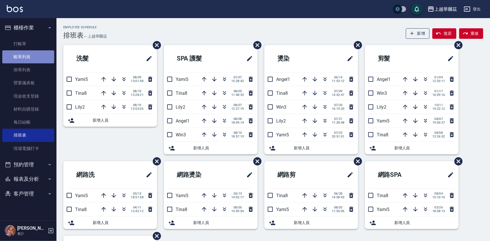
click at [44, 54] on link "帳單列表" at bounding box center [28, 56] width 52 height 13
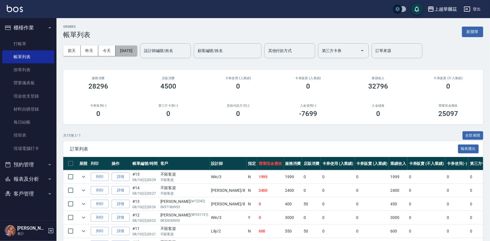
click at [132, 51] on button "[DATE]" at bounding box center [125, 50] width 21 height 10
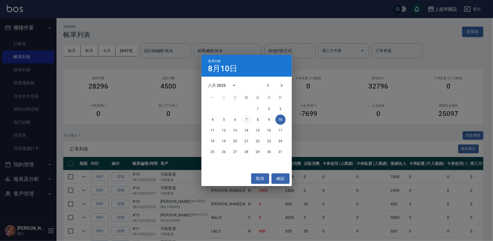
click at [245, 119] on button "7" at bounding box center [246, 119] width 10 height 10
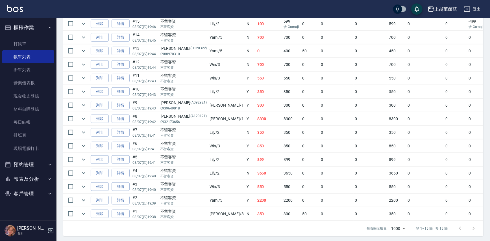
scroll to position [158, 0]
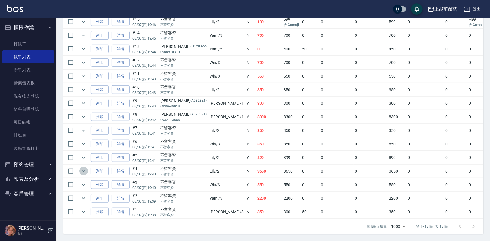
click at [82, 167] on icon "expand row" at bounding box center [83, 170] width 7 height 7
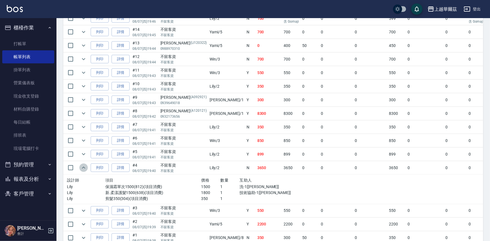
click at [82, 167] on icon "expand row" at bounding box center [83, 167] width 3 height 2
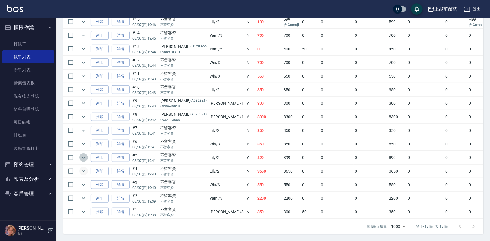
click at [84, 156] on icon "expand row" at bounding box center [83, 157] width 3 height 2
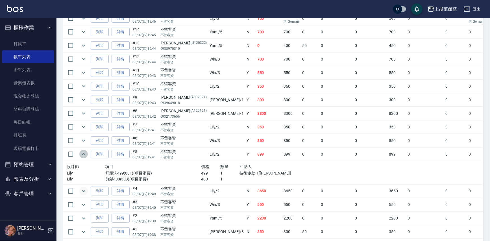
click at [84, 153] on icon "expand row" at bounding box center [83, 153] width 7 height 7
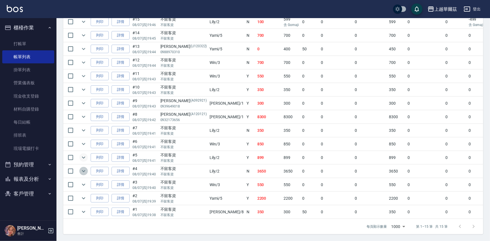
click at [84, 170] on icon "expand row" at bounding box center [83, 171] width 3 height 2
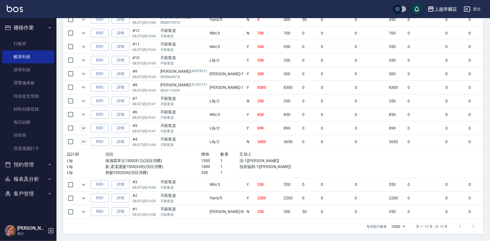
scroll to position [185, 0]
click at [489, 181] on div "ORDERS 帳單列表 新開單 [DATE] [DATE] [DATE] [DATE] 設計師編號/姓名 設計師編號/姓名 顧客編號/姓名 顧客編號/姓名 其…" at bounding box center [272, 37] width 433 height 407
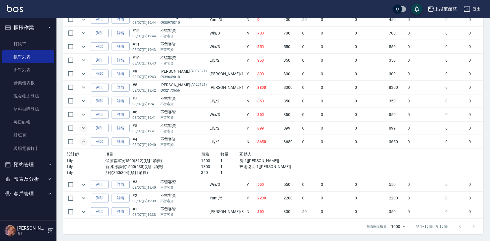
click at [489, 181] on div "ORDERS 帳單列表 新開單 [DATE] [DATE] [DATE] [DATE] 設計師編號/姓名 設計師編號/姓名 顧客編號/姓名 顧客編號/姓名 其…" at bounding box center [272, 37] width 433 height 407
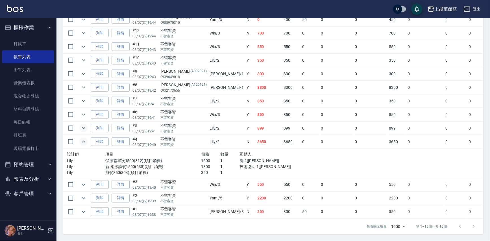
click at [489, 181] on div "ORDERS 帳單列表 新開單 [DATE] [DATE] [DATE] [DATE] 設計師編號/姓名 設計師編號/姓名 顧客編號/姓名 顧客編號/姓名 其…" at bounding box center [272, 37] width 433 height 407
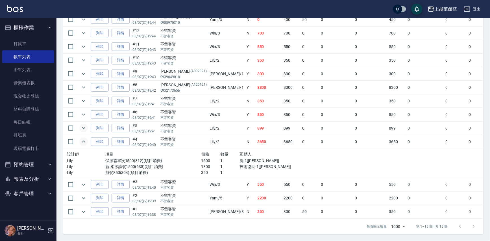
click at [489, 181] on div "ORDERS 帳單列表 新開單 [DATE] [DATE] [DATE] [DATE] 設計師編號/姓名 設計師編號/姓名 顧客編號/姓名 顧客編號/姓名 其…" at bounding box center [272, 37] width 433 height 407
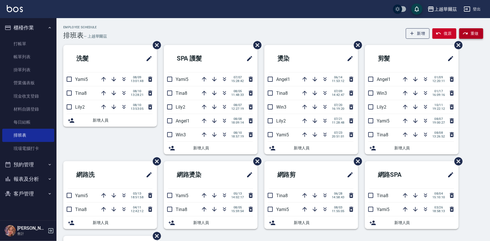
click at [473, 34] on button "重做" at bounding box center [471, 33] width 24 height 10
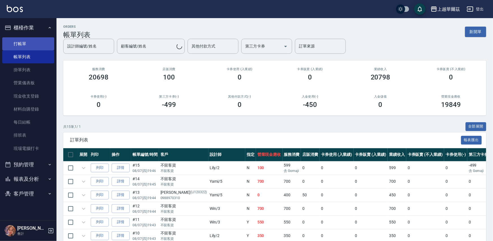
click at [25, 41] on link "打帳單" at bounding box center [28, 43] width 52 height 13
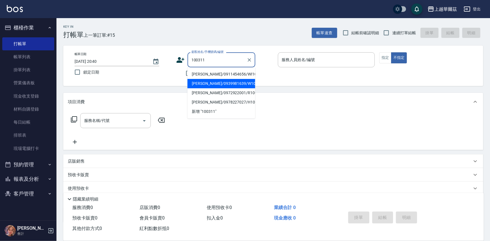
click at [222, 85] on li "[PERSON_NAME]/0939981639/W100311" at bounding box center [221, 83] width 68 height 9
type input "[PERSON_NAME]/0939981639/W100311"
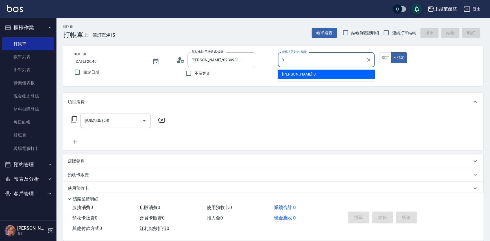
type input "[PERSON_NAME]-8"
type button "false"
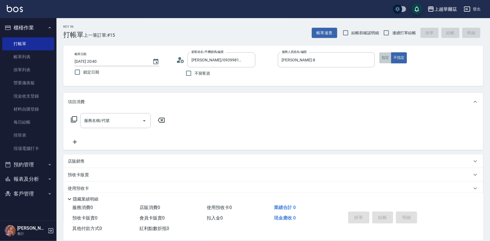
click at [384, 58] on button "指定" at bounding box center [385, 57] width 12 height 11
click at [97, 130] on div "服務名稱/代號 服務名稱/代號" at bounding box center [118, 129] width 100 height 32
click at [100, 118] on div "服務名稱/代號 服務名稱/代號" at bounding box center [115, 120] width 71 height 15
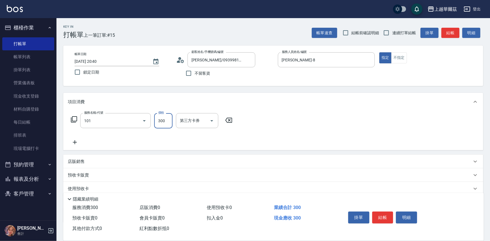
type input "洗髮300(101)"
type input "[PERSON_NAME]-8"
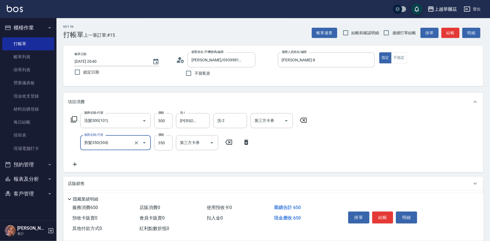
type input "剪髮350(304)"
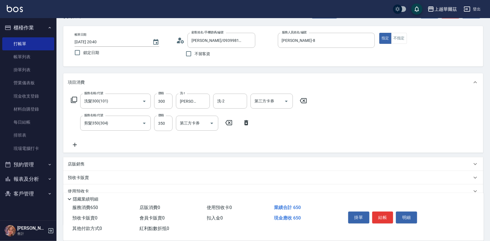
scroll to position [56, 0]
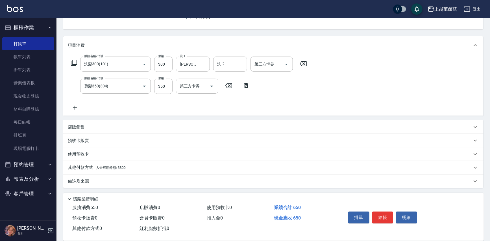
drag, startPoint x: 104, startPoint y: 169, endPoint x: 112, endPoint y: 163, distance: 9.4
click at [104, 169] on p "其他付款方式 入金可用餘額: 3800" at bounding box center [97, 167] width 58 height 6
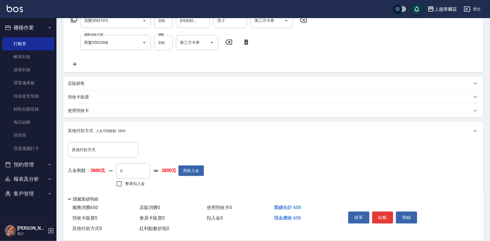
scroll to position [123, 0]
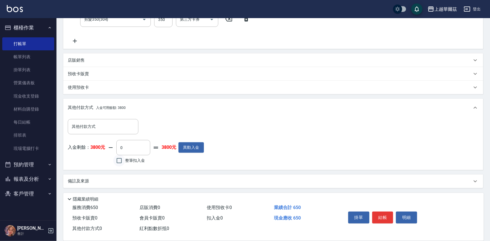
click at [120, 158] on input "整筆扣入金" at bounding box center [119, 160] width 12 height 12
checkbox input "true"
type input "650"
click at [383, 217] on button "結帳" at bounding box center [382, 217] width 21 height 12
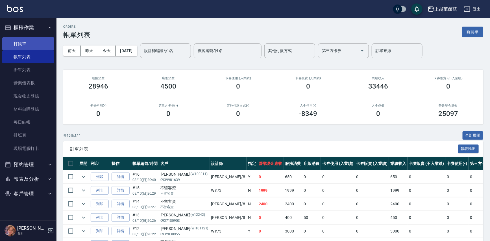
click at [30, 45] on link "打帳單" at bounding box center [28, 43] width 52 height 13
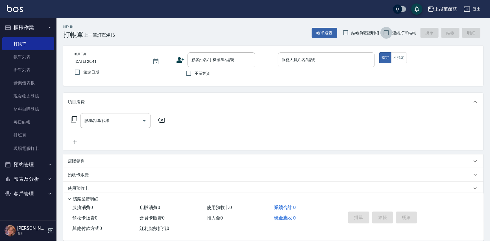
drag, startPoint x: 386, startPoint y: 32, endPoint x: 297, endPoint y: 52, distance: 90.7
click at [386, 32] on input "連續打單結帳" at bounding box center [386, 33] width 12 height 12
checkbox input "true"
click at [187, 71] on input "不留客資" at bounding box center [189, 73] width 12 height 12
checkbox input "true"
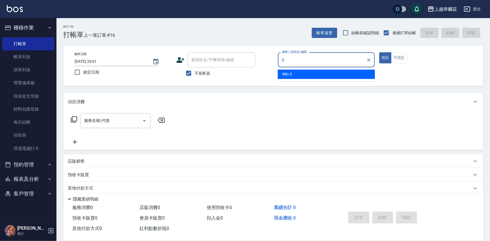
type input "Win-3"
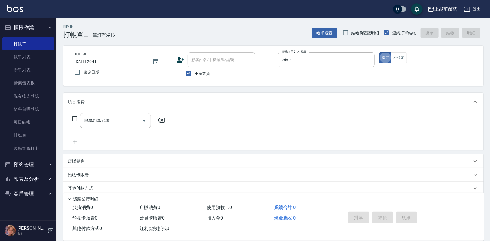
type button "true"
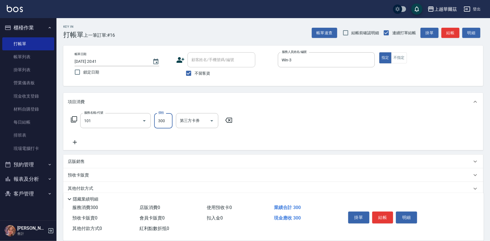
type input "洗髮300(101)"
type input "[PERSON_NAME]-24"
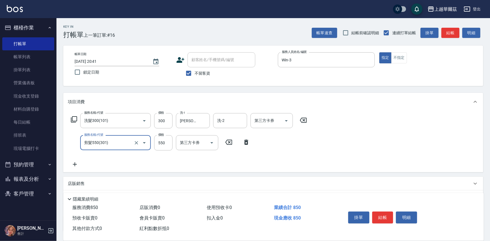
type input "剪髮550(301)"
click at [176, 203] on div "店販消費 0" at bounding box center [170, 207] width 67 height 10
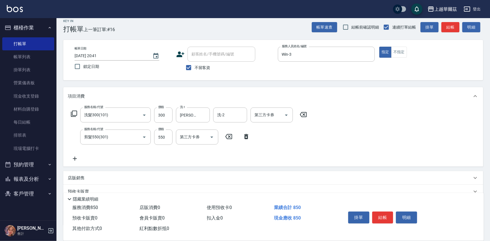
scroll to position [29, 0]
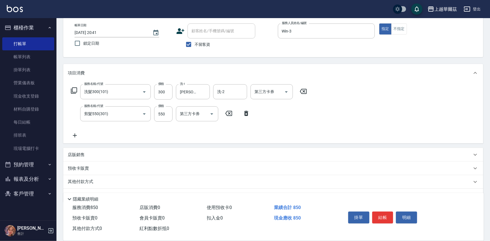
click at [147, 154] on div "店販銷售" at bounding box center [270, 155] width 404 height 6
click at [85, 172] on input "服務人員姓名/編號" at bounding box center [88, 176] width 37 height 10
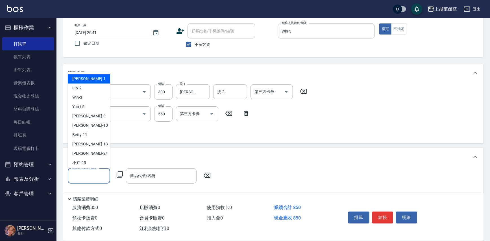
type input "5"
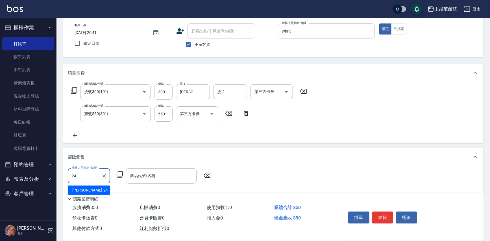
type input "[PERSON_NAME]-24"
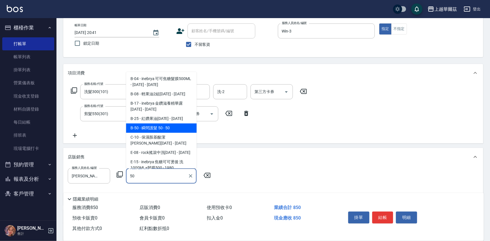
type input "瞬間護髮 50"
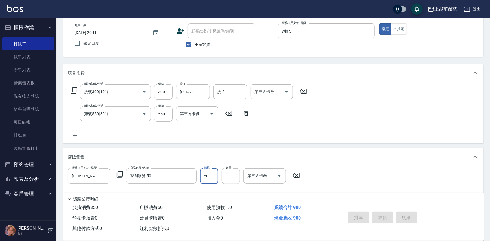
type input "[DATE] 20:42"
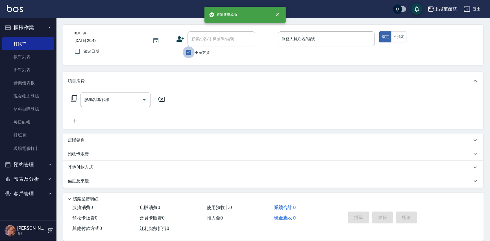
click at [187, 50] on input "不留客資" at bounding box center [189, 52] width 12 height 12
checkbox input "false"
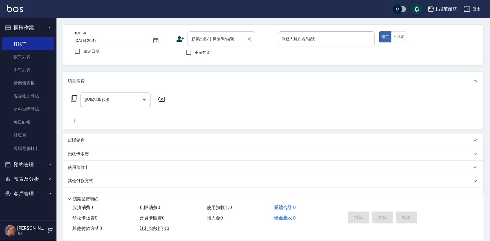
click at [202, 40] on div "顧客姓名/手機號碼/編號 顧客姓名/手機號碼/編號" at bounding box center [221, 38] width 68 height 15
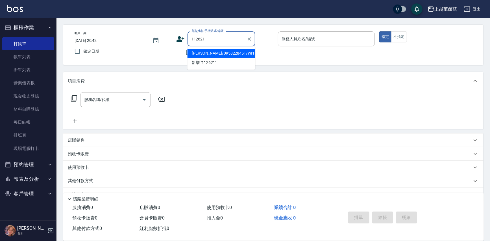
click at [213, 52] on li "[PERSON_NAME]/0958228451/WI112621" at bounding box center [221, 53] width 68 height 9
type input "[PERSON_NAME]/0958228451/WI112621"
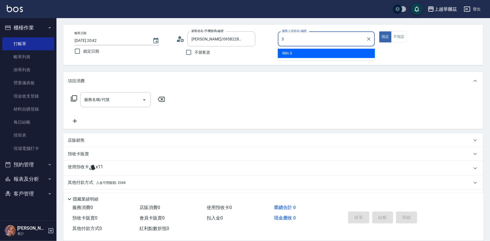
type input "Win-3"
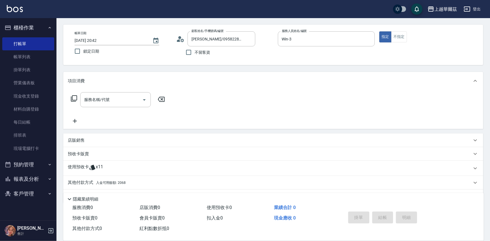
drag, startPoint x: 107, startPoint y: 168, endPoint x: 116, endPoint y: 158, distance: 13.0
click at [108, 167] on div "使用預收卡 x11" at bounding box center [270, 168] width 404 height 8
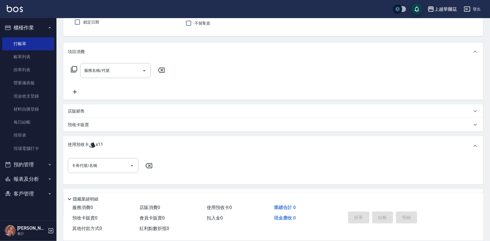
scroll to position [78, 0]
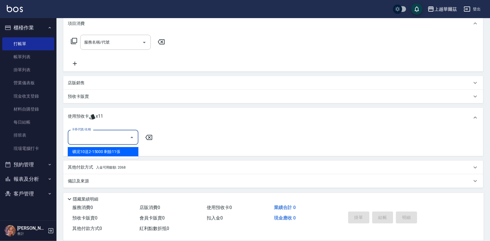
click at [95, 134] on input "卡券代號/名稱" at bounding box center [98, 137] width 57 height 10
click at [88, 150] on div "礦泥10送2-15000 剩餘11張" at bounding box center [103, 151] width 71 height 9
type input "礦泥10送2-15000"
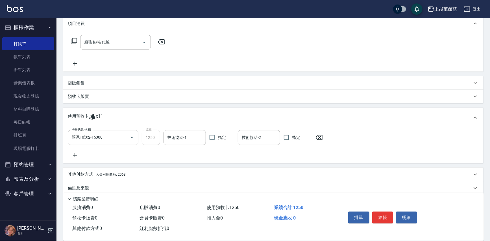
click at [73, 155] on icon at bounding box center [75, 155] width 4 height 4
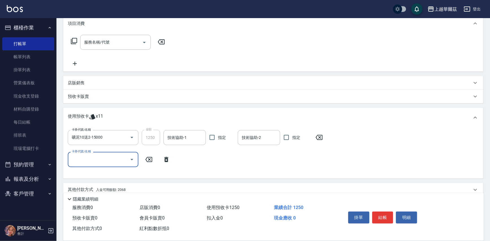
click at [95, 159] on input "卡券代號/名稱" at bounding box center [98, 159] width 57 height 10
click at [97, 173] on div "礦泥10送2-15000 剩餘10張" at bounding box center [103, 173] width 71 height 9
type input "礦泥10送2-15000"
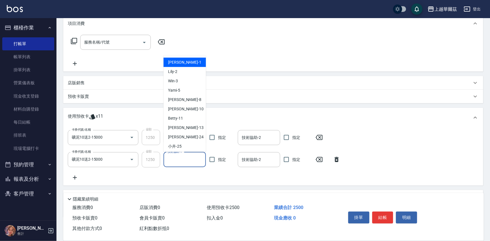
click at [189, 161] on input "技術協助-1" at bounding box center [184, 159] width 37 height 10
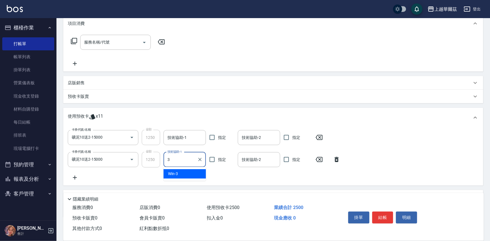
type input "Win-3"
click at [189, 137] on input "技術協助-1" at bounding box center [184, 137] width 37 height 10
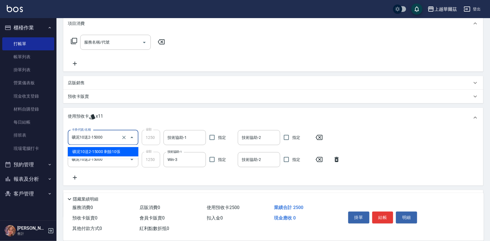
click at [113, 140] on input "礦泥10送2-15000" at bounding box center [95, 137] width 50 height 10
click at [112, 152] on div "礦泥10送2-15000 剩餘10張" at bounding box center [103, 151] width 71 height 9
click at [217, 109] on div "使用預收卡 x11" at bounding box center [273, 118] width 420 height 20
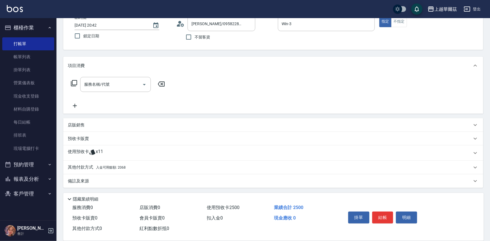
scroll to position [36, 0]
click at [257, 155] on div "使用預收卡 x11" at bounding box center [270, 152] width 404 height 8
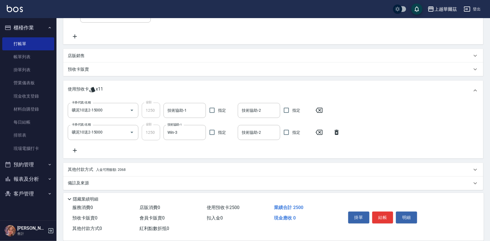
scroll to position [107, 0]
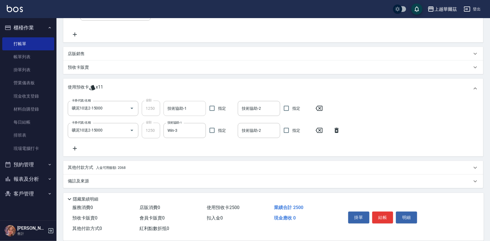
click at [173, 104] on div "技術協助-1 技術協助-1" at bounding box center [184, 108] width 42 height 15
click at [177, 105] on input "技術協助-1" at bounding box center [184, 108] width 37 height 10
type input "Win-3"
drag, startPoint x: 373, startPoint y: 154, endPoint x: 368, endPoint y: 164, distance: 12.1
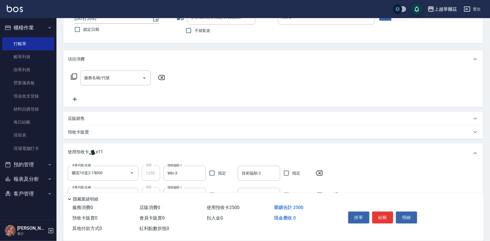
scroll to position [0, 0]
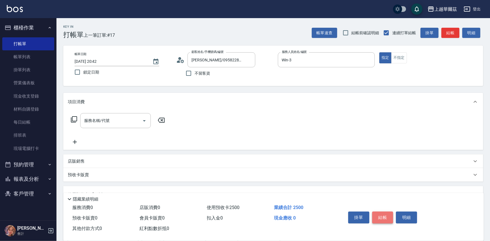
click at [377, 214] on button "結帳" at bounding box center [382, 217] width 21 height 12
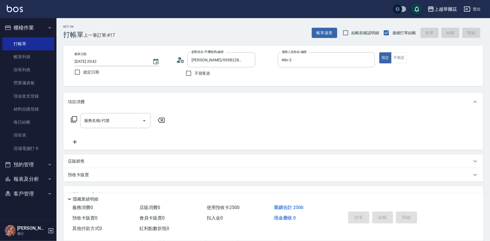
type input "[DATE] 20:43"
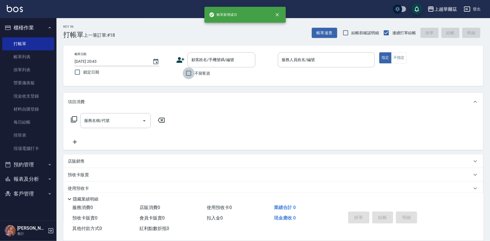
click at [188, 74] on input "不留客資" at bounding box center [189, 73] width 12 height 12
checkbox input "true"
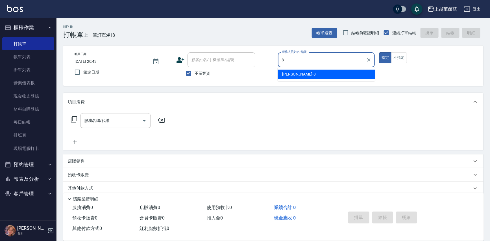
type input "[PERSON_NAME]-8"
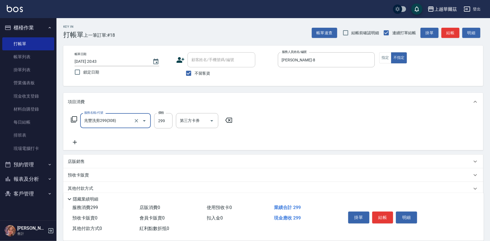
type input "兆豐洗剪299(308)"
click at [330, 109] on div "項目消費" at bounding box center [273, 102] width 420 height 18
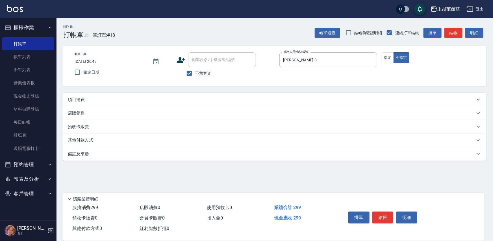
click at [193, 105] on div "項目消費" at bounding box center [274, 100] width 423 height 14
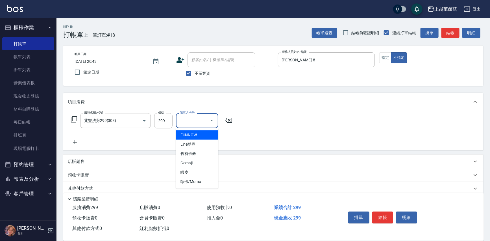
click at [194, 119] on input "第三方卡券" at bounding box center [192, 120] width 29 height 10
click at [283, 121] on div "服務名稱/代號 兆豐洗剪299(308) 服務名稱/代號 價格 299 價格 第三方卡券 第三方卡券" at bounding box center [273, 130] width 420 height 39
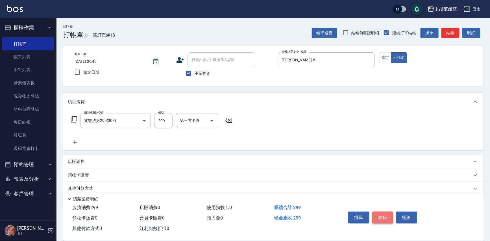
click at [382, 217] on button "結帳" at bounding box center [382, 217] width 21 height 12
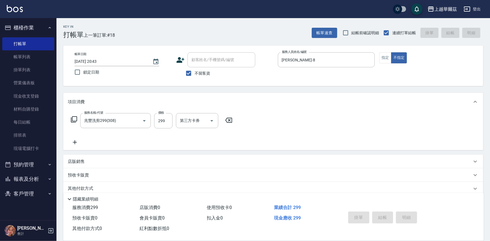
type input "[DATE] 20:44"
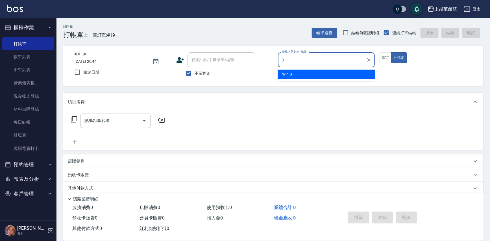
type input "Win-3"
type button "false"
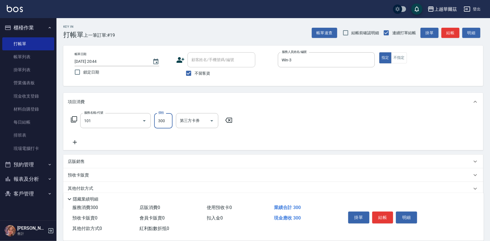
type input "洗髮300(101)"
type input "[PERSON_NAME]-24"
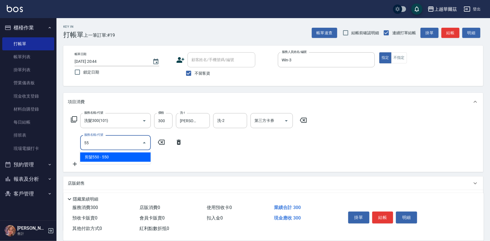
type input "剪髮550(301)"
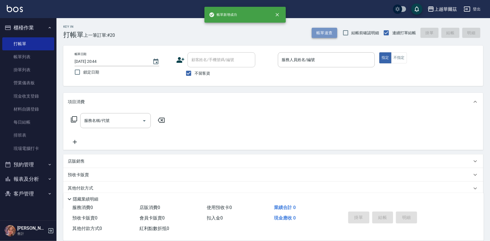
click at [324, 30] on button "帳單速查" at bounding box center [324, 33] width 25 height 10
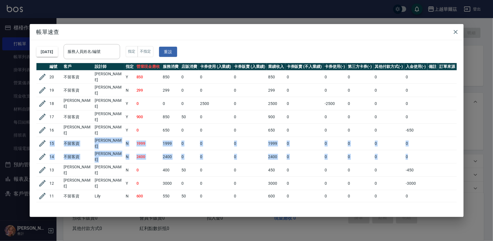
drag, startPoint x: 453, startPoint y: 127, endPoint x: 449, endPoint y: 150, distance: 23.2
click at [449, 150] on tbody "20 不留客資 [PERSON_NAME] Y 850 850 0 0 0 850 0 0 0 0 0 19 不留客資 [PERSON_NAME] N 299…" at bounding box center [246, 204] width 420 height 268
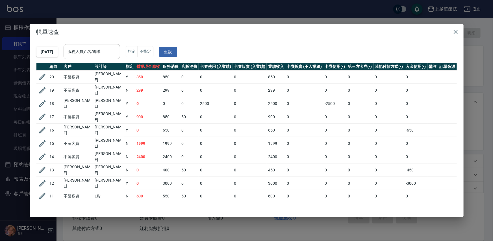
click at [423, 34] on h2 "帳單速查" at bounding box center [247, 32] width 434 height 16
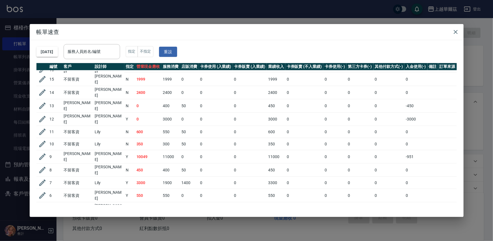
scroll to position [69, 0]
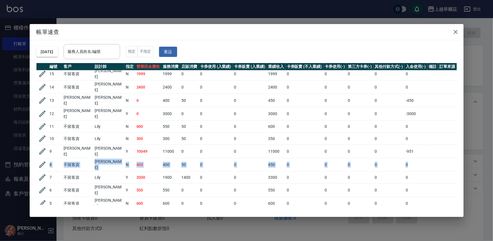
drag, startPoint x: 453, startPoint y: 141, endPoint x: 453, endPoint y: 157, distance: 15.2
click at [453, 157] on div "編號 客戶 設計師 指定 營業現金應收 服務消費 店販消費 卡券使用 (入業績) 卡券販賣 (入業績) 業績收入 卡券販賣 (不入業績) 卡券使用(-) 第三…" at bounding box center [246, 133] width 420 height 141
click at [421, 46] on div "[DATE] 服務人員姓名/編號 服務人員姓名/編號 指定 不指定 重設" at bounding box center [246, 51] width 420 height 23
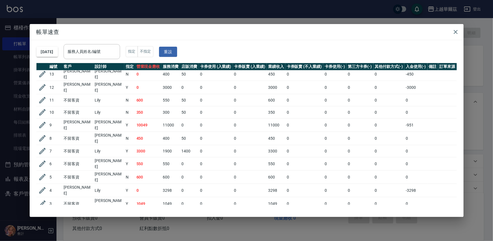
scroll to position [113, 0]
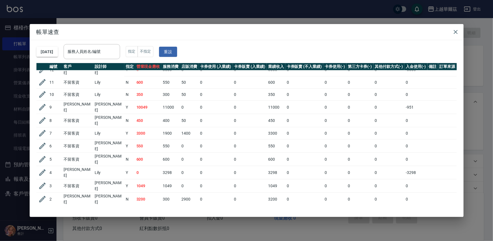
click at [114, 100] on td "[PERSON_NAME]" at bounding box center [108, 106] width 31 height 13
click at [135, 100] on td "10049" at bounding box center [148, 106] width 27 height 13
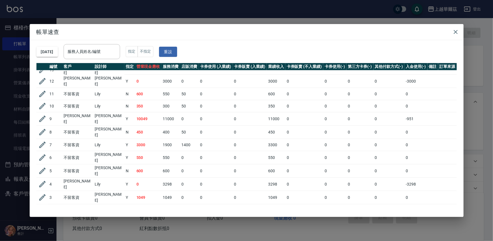
scroll to position [100, 0]
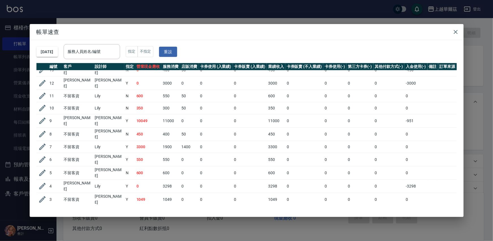
drag, startPoint x: 456, startPoint y: 132, endPoint x: 469, endPoint y: 169, distance: 39.2
click at [469, 169] on div "帳單速查 [DATE] 服務人員姓名/編號 服務人員姓名/編號 指定 不指定 重設 編號 客戶 設計師 指定 營業現金應收 服務消費 店販消費 卡券使用 (入…" at bounding box center [246, 120] width 493 height 241
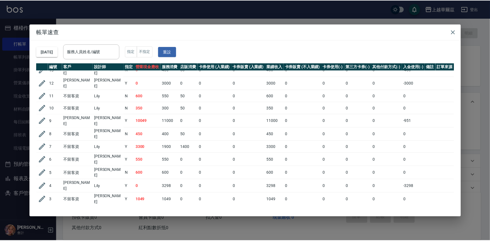
scroll to position [115, 0]
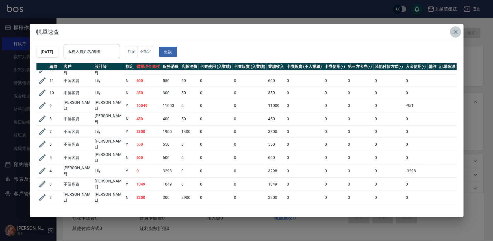
click at [455, 33] on icon "button" at bounding box center [455, 32] width 7 height 7
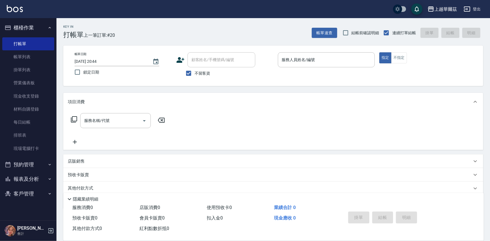
click at [32, 29] on button "櫃檯作業" at bounding box center [28, 27] width 52 height 15
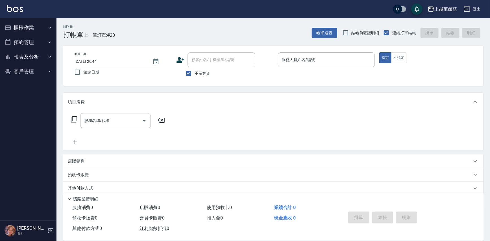
click at [41, 55] on button "報表及分析" at bounding box center [28, 56] width 52 height 15
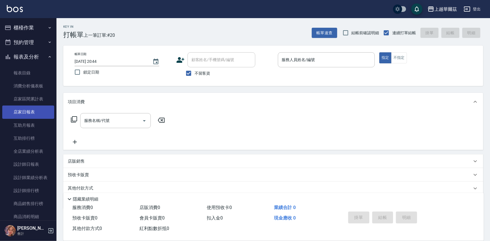
click at [41, 112] on link "店家日報表" at bounding box center [28, 111] width 52 height 13
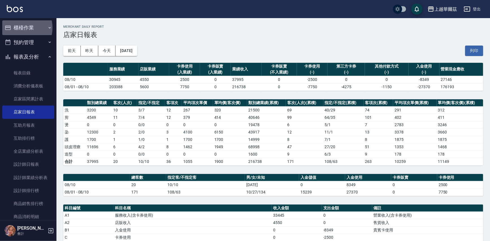
click at [19, 28] on button "櫃檯作業" at bounding box center [28, 27] width 52 height 15
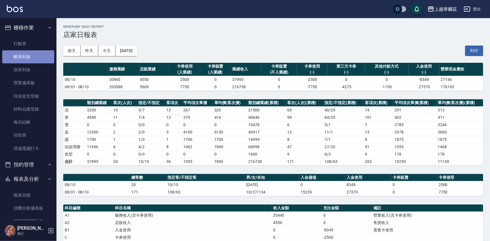
click at [28, 58] on link "帳單列表" at bounding box center [28, 56] width 52 height 13
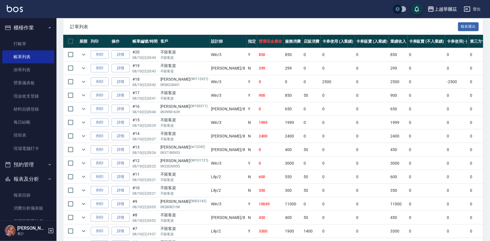
scroll to position [226, 0]
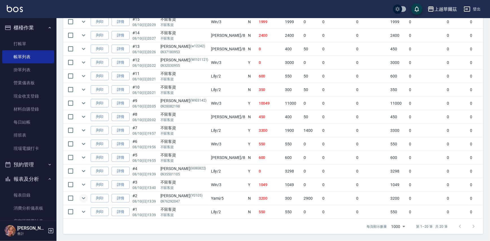
click at [83, 195] on icon "expand row" at bounding box center [83, 198] width 7 height 7
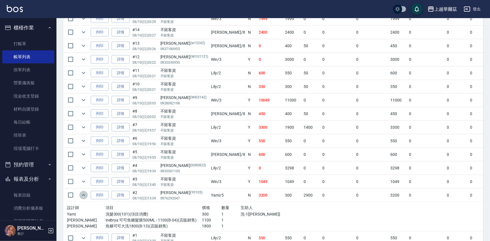
click at [82, 192] on icon "expand row" at bounding box center [83, 194] width 7 height 7
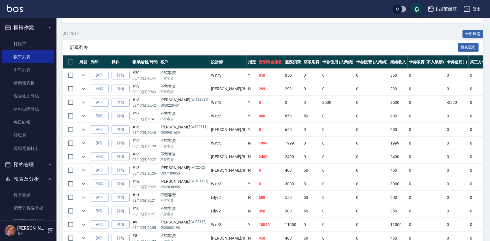
scroll to position [99, 0]
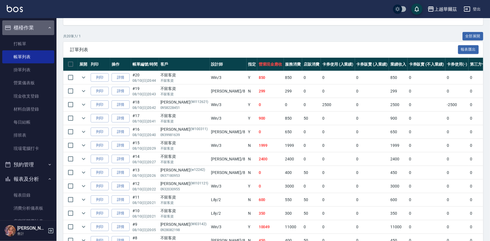
click at [32, 25] on button "櫃檯作業" at bounding box center [28, 27] width 52 height 15
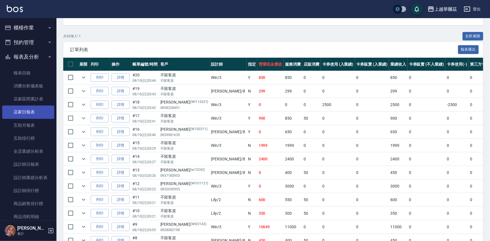
click at [26, 114] on link "店家日報表" at bounding box center [28, 111] width 52 height 13
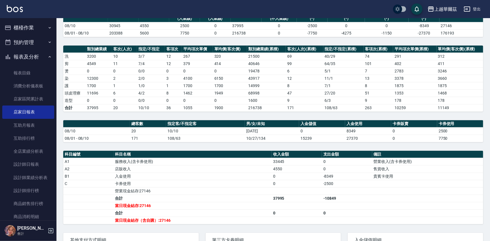
scroll to position [83, 0]
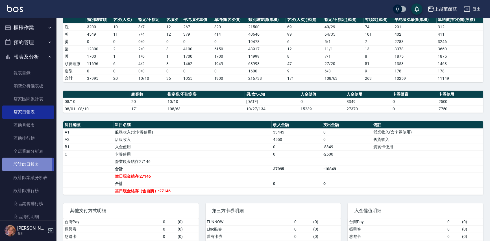
click at [16, 164] on link "設計師日報表" at bounding box center [28, 164] width 52 height 13
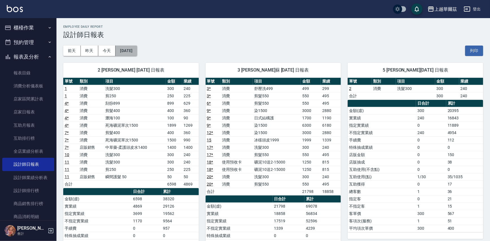
click at [126, 50] on button "[DATE]" at bounding box center [125, 50] width 21 height 10
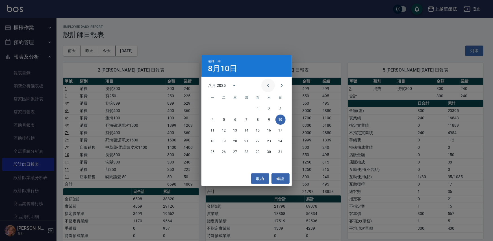
click at [267, 84] on icon "Previous month" at bounding box center [268, 85] width 7 height 7
click at [248, 120] on button "10" at bounding box center [246, 119] width 10 height 10
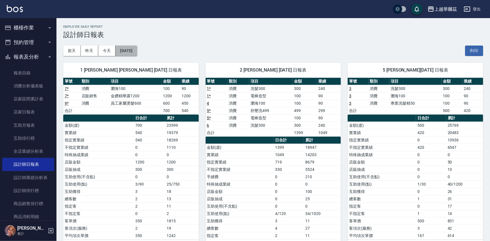
click at [134, 53] on button "[DATE]" at bounding box center [125, 50] width 21 height 10
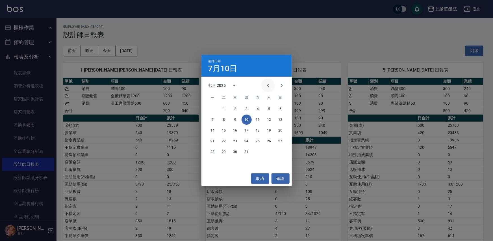
click at [266, 85] on icon "Previous month" at bounding box center [268, 85] width 7 height 7
click at [223, 129] on button "10" at bounding box center [224, 130] width 10 height 10
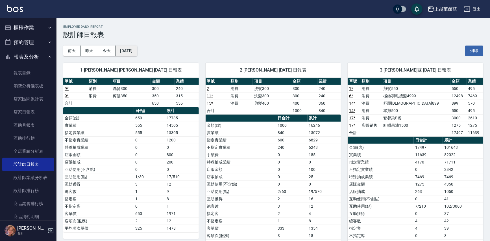
click at [137, 51] on button "[DATE]" at bounding box center [125, 50] width 21 height 10
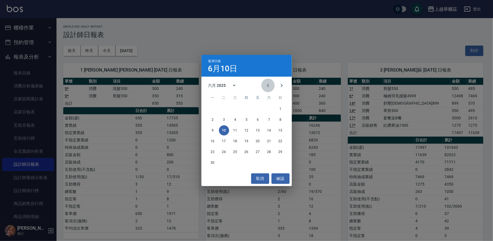
click at [266, 85] on icon "Previous month" at bounding box center [268, 85] width 7 height 7
click at [266, 121] on button "10" at bounding box center [269, 119] width 10 height 10
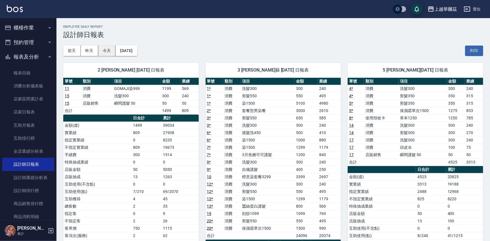
click at [103, 51] on button "今天" at bounding box center [107, 50] width 18 height 10
